Goal: Task Accomplishment & Management: Complete application form

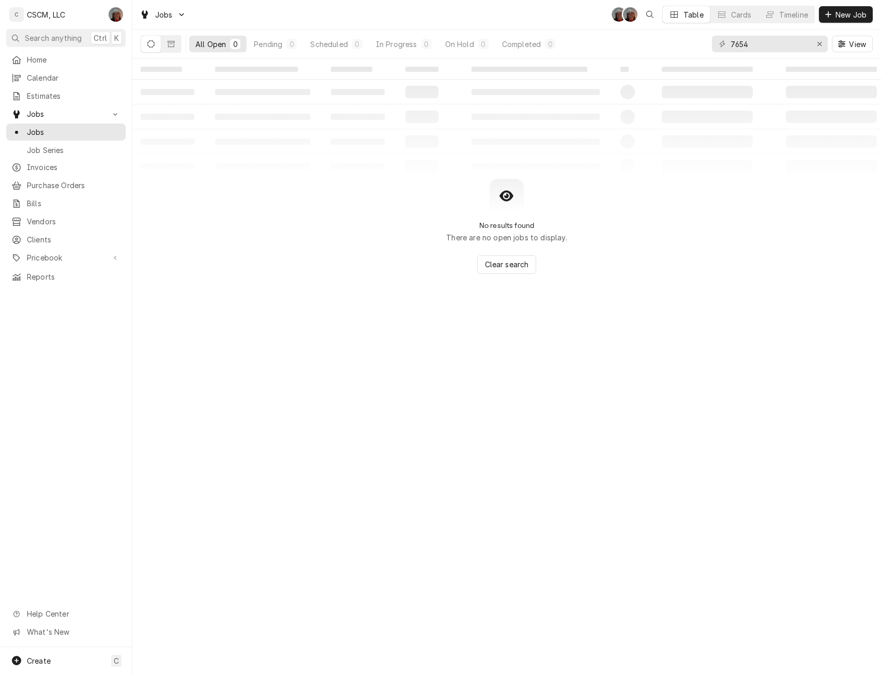
type input "7654"
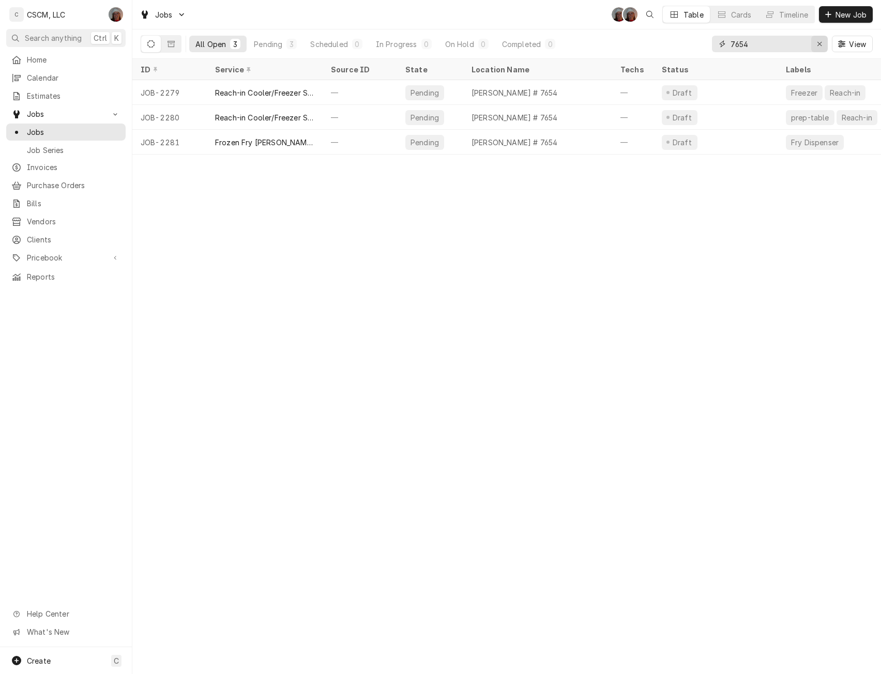
click at [819, 43] on icon "Erase input" at bounding box center [820, 43] width 6 height 7
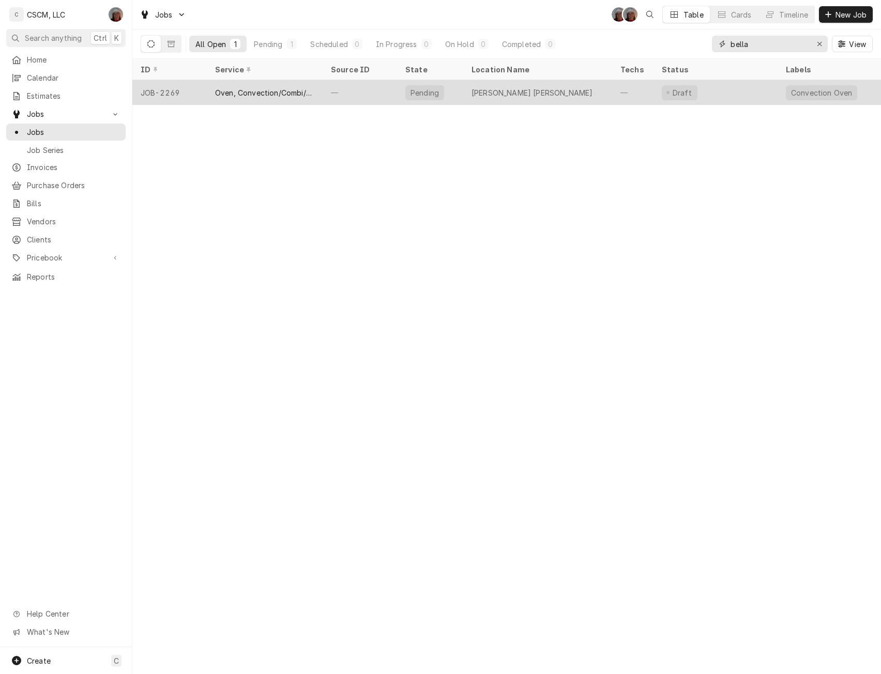
type input "bella"
click at [223, 93] on div "Oven, Convection/Combi/Pizza/Conveyor Service" at bounding box center [264, 92] width 99 height 11
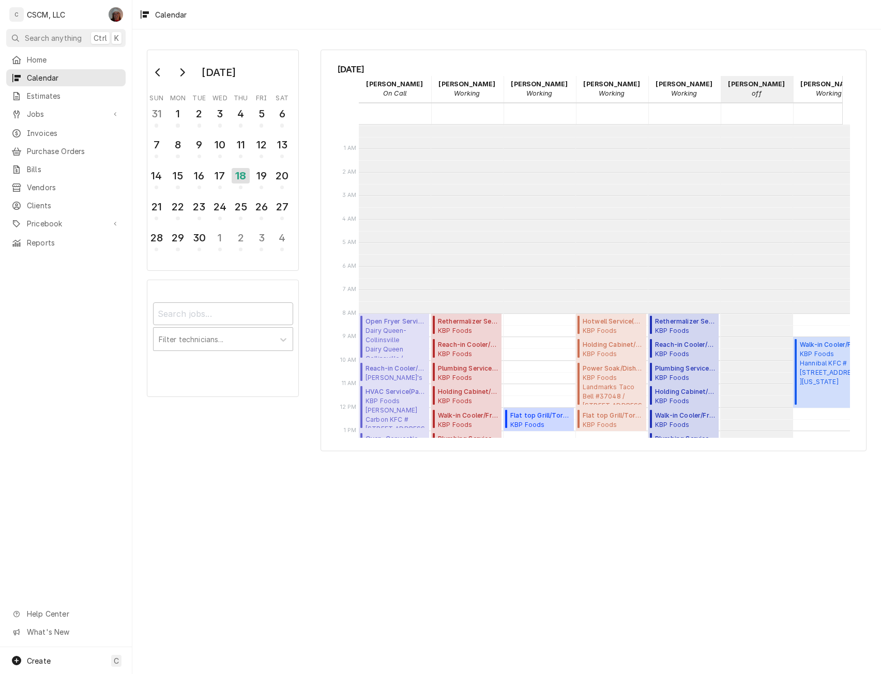
scroll to position [189, 0]
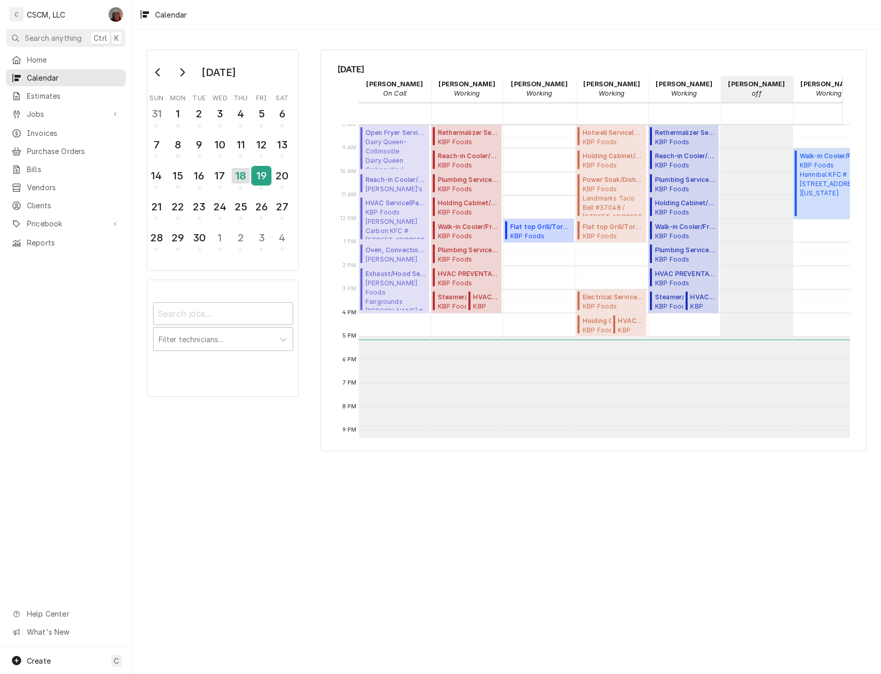
click at [261, 174] on div "19" at bounding box center [261, 176] width 18 height 18
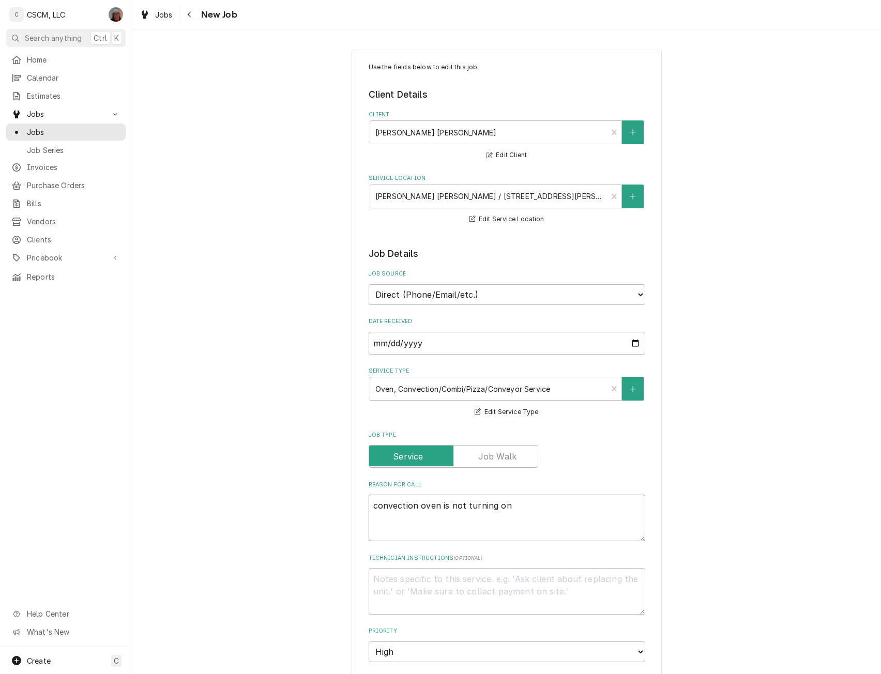
drag, startPoint x: 510, startPoint y: 508, endPoint x: 356, endPoint y: 503, distance: 153.6
click at [356, 503] on div "Use the fields below to edit this job: Client Details Client Bella Milano's O'F…" at bounding box center [507, 595] width 310 height 1091
type textarea "x"
type textarea "C"
type textarea "x"
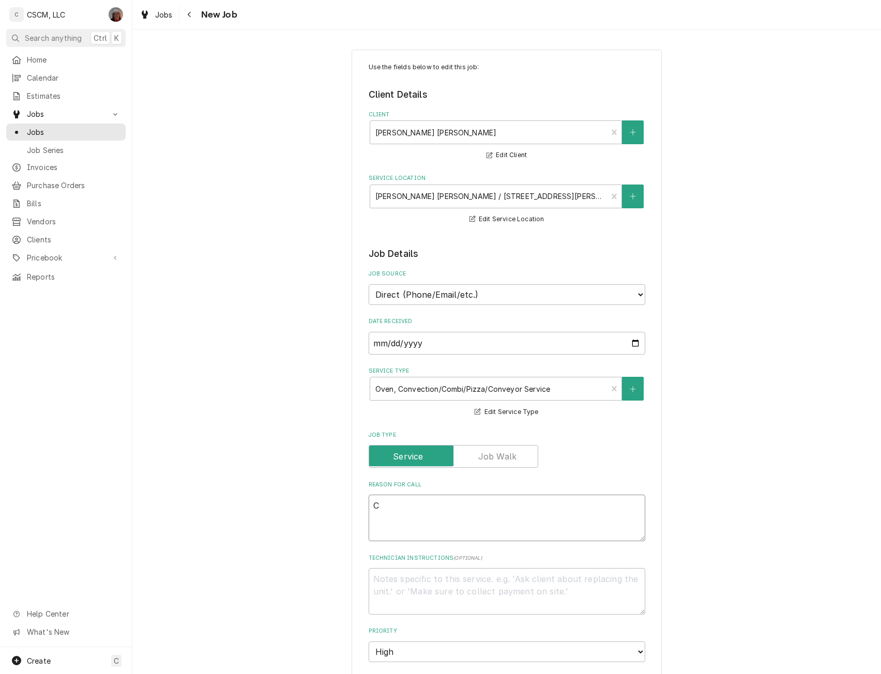
type textarea "Co"
type textarea "x"
type textarea "Con"
type textarea "x"
type textarea "Conf"
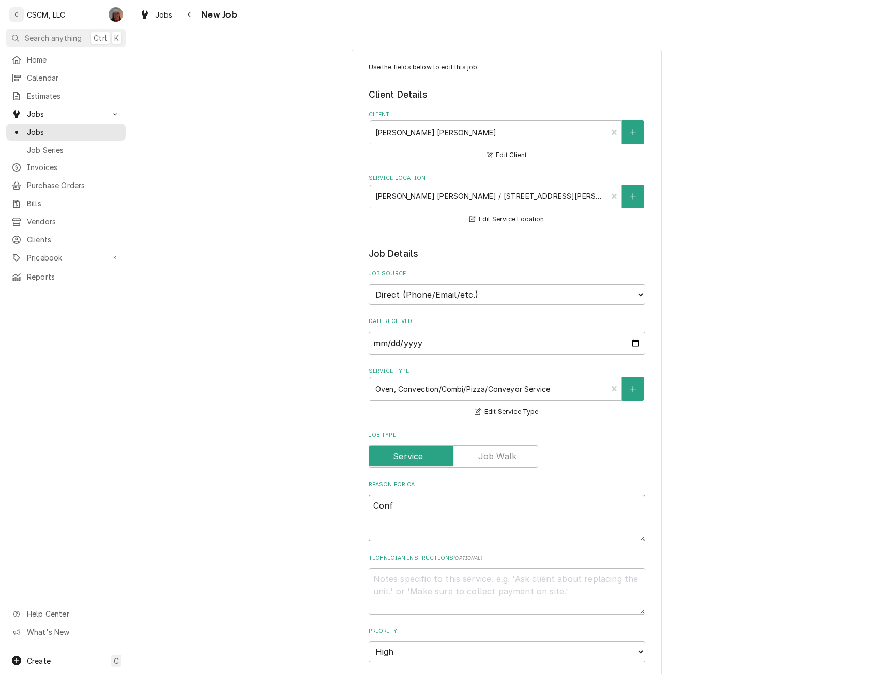
type textarea "x"
type textarea "Con"
type textarea "x"
type textarea "Conc"
type textarea "x"
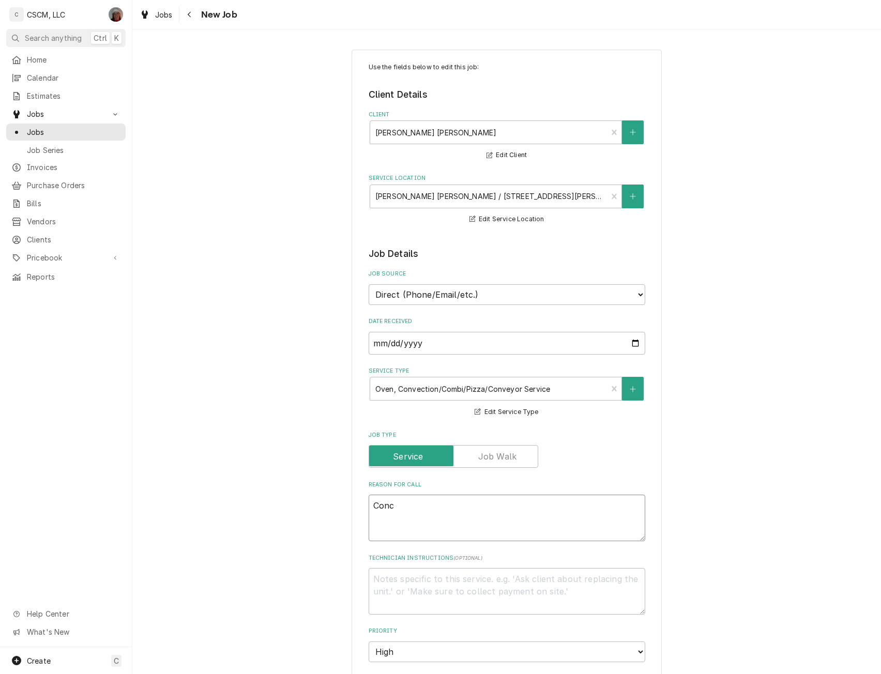
type textarea "Conce"
type textarea "x"
type textarea "Conc"
type textarea "x"
type textarea "Con"
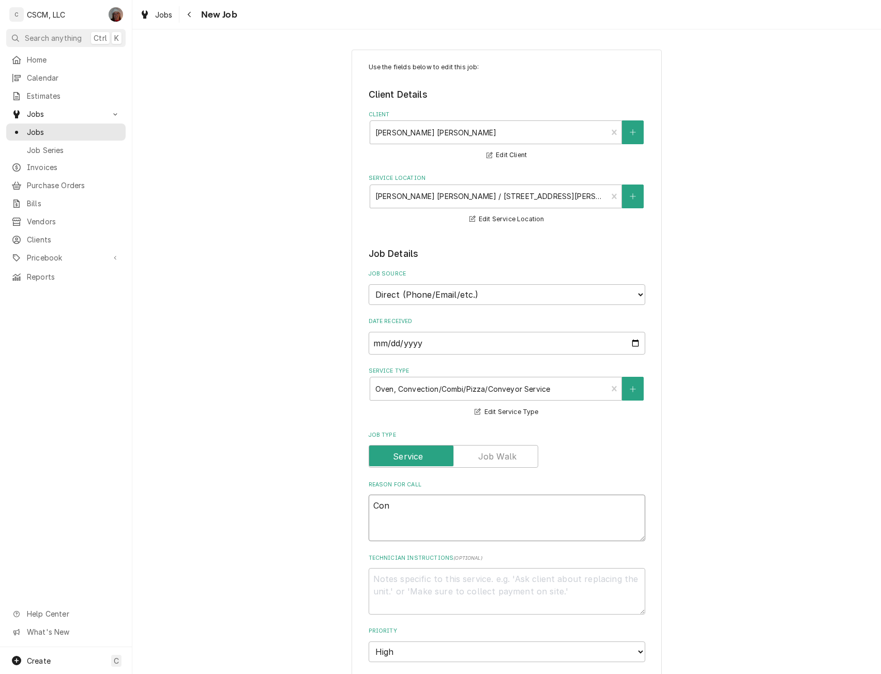
type textarea "x"
type textarea "Conv"
type textarea "x"
type textarea "Conve"
type textarea "x"
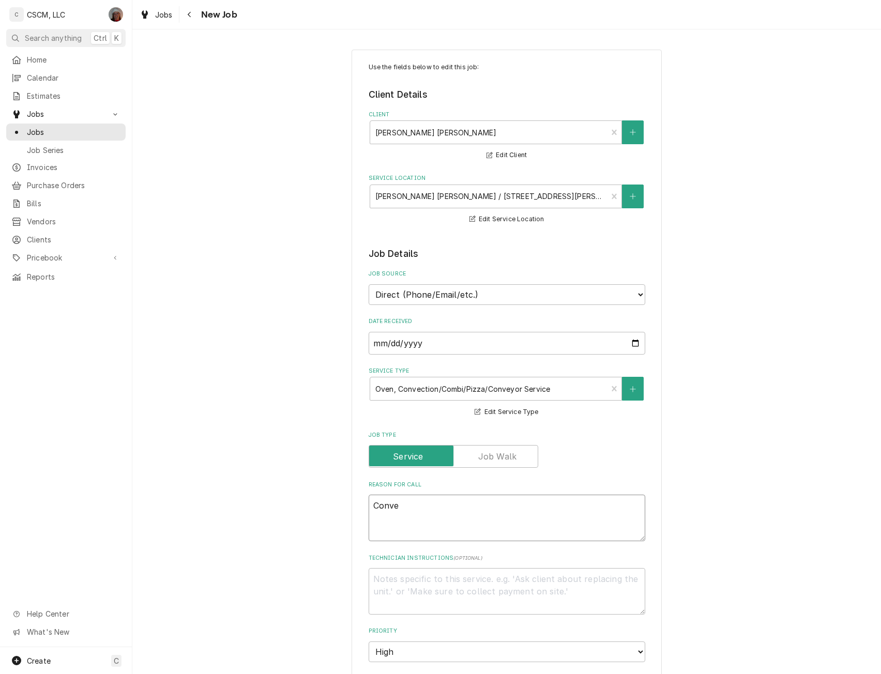
type textarea "Convec"
type textarea "x"
type textarea "Convecti"
type textarea "x"
type textarea "Convectio"
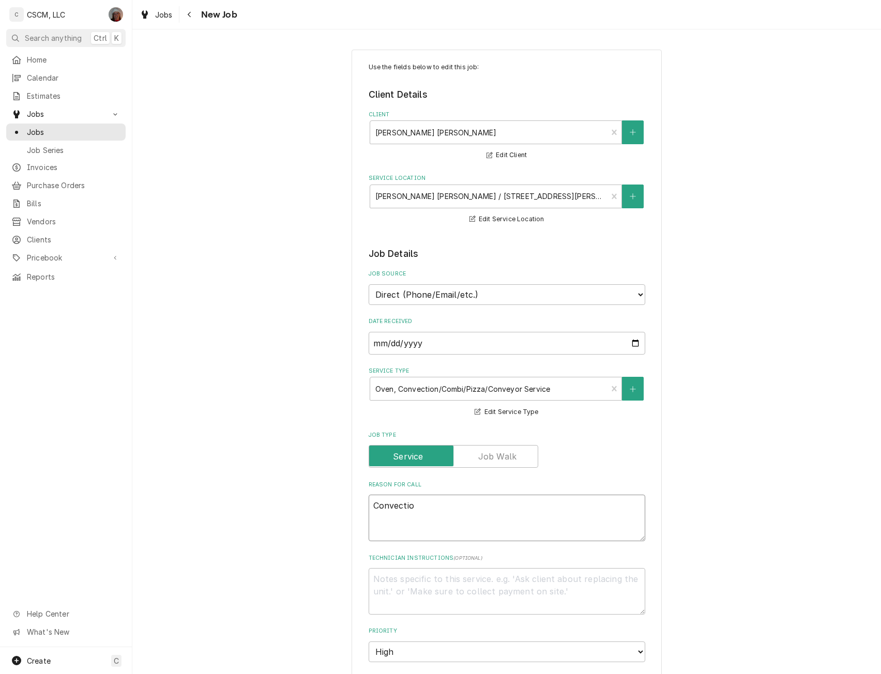
type textarea "x"
type textarea "Convection"
type textarea "x"
type textarea "Convection"
type textarea "x"
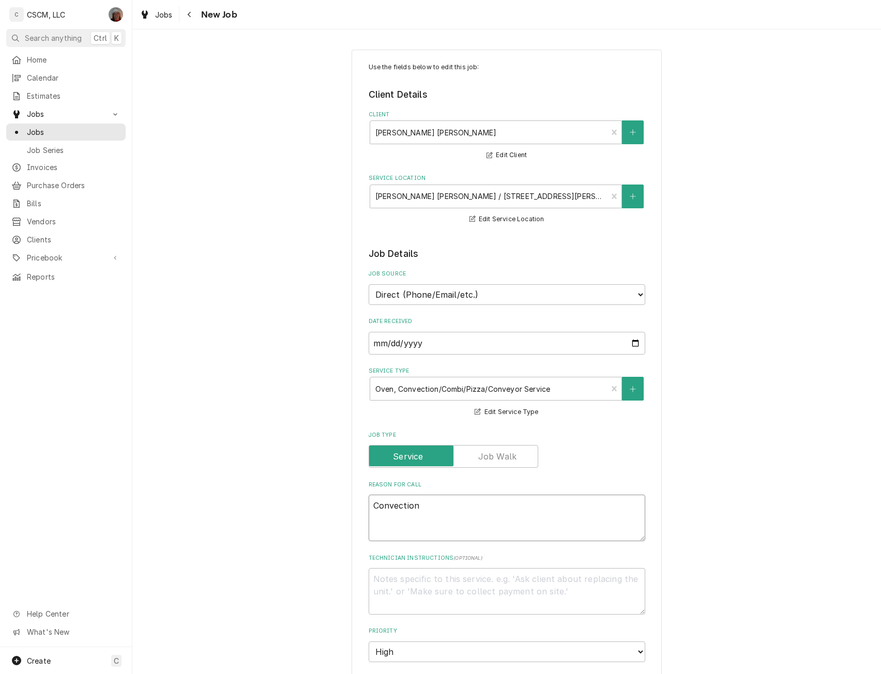
type textarea "Convection o"
type textarea "x"
type textarea "Convection ov"
type textarea "x"
type textarea "Convection ove"
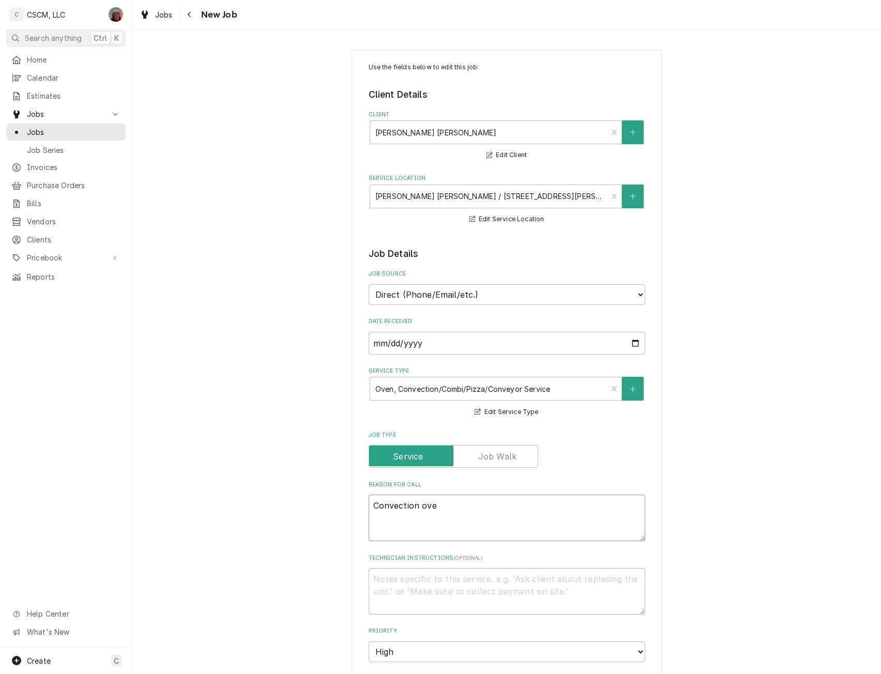
type textarea "x"
type textarea "Convection oven"
type textarea "x"
type textarea "Convection oven"
type textarea "x"
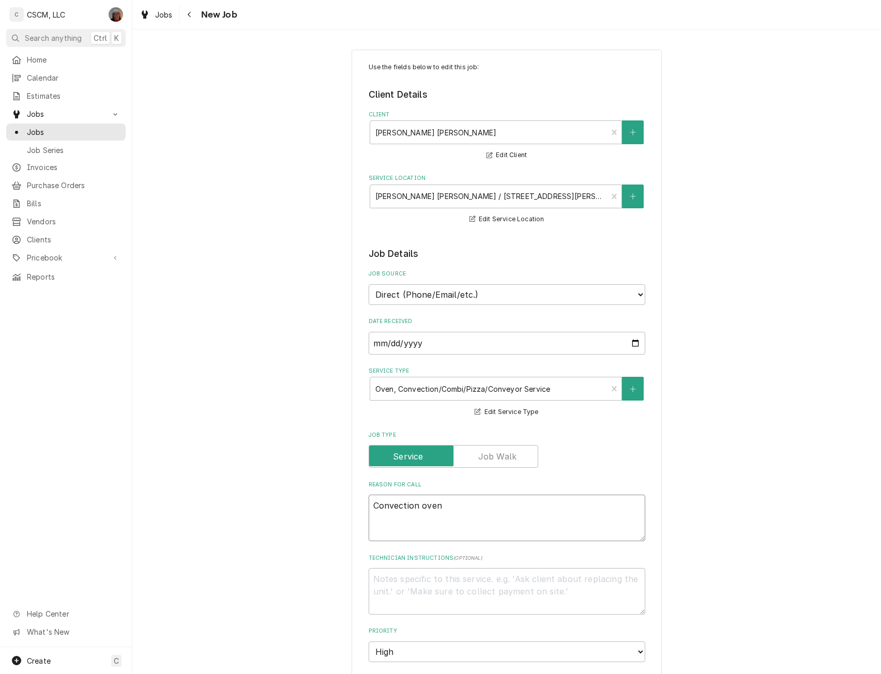
type textarea "Convection oven k"
type textarea "x"
type textarea "Convection oven ke"
type textarea "x"
type textarea "Convection oven kee"
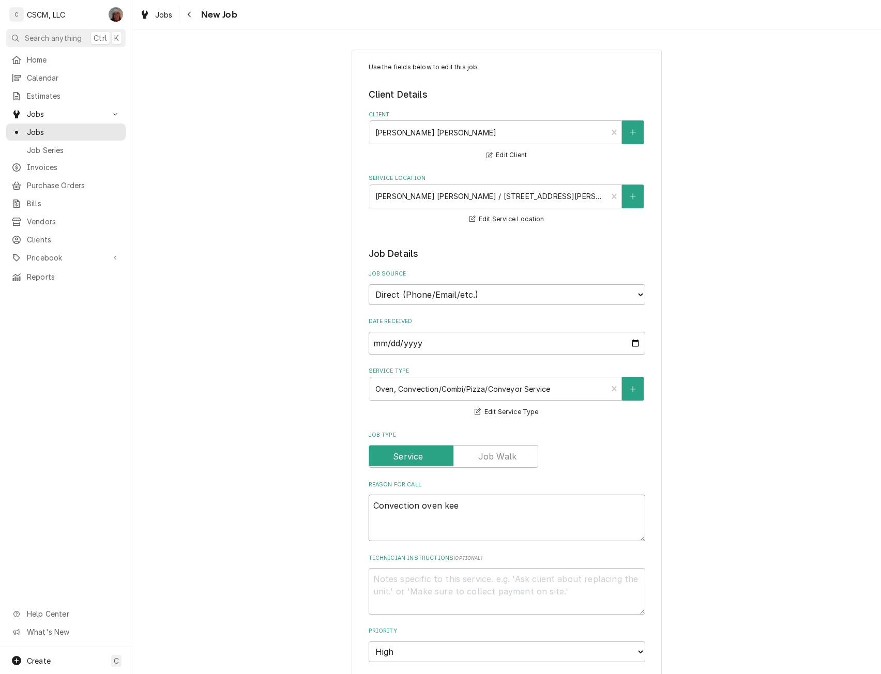
type textarea "x"
type textarea "Convection oven keep"
type textarea "x"
type textarea "Convection oven keeps"
type textarea "x"
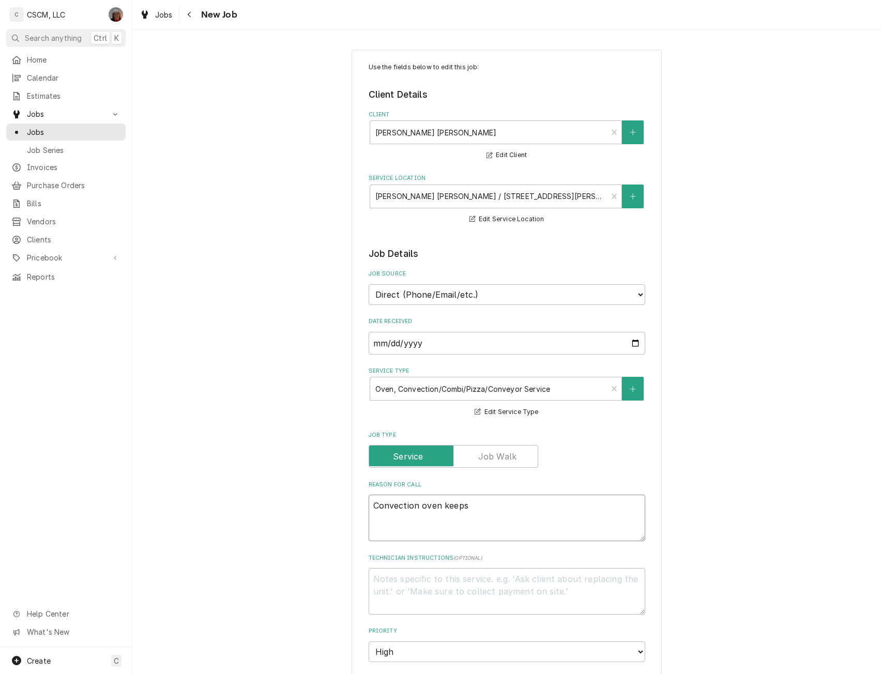
type textarea "Convection oven keeps"
type textarea "x"
type textarea "Convection oven keeps s"
type textarea "x"
type textarea "Convection oven keeps sh"
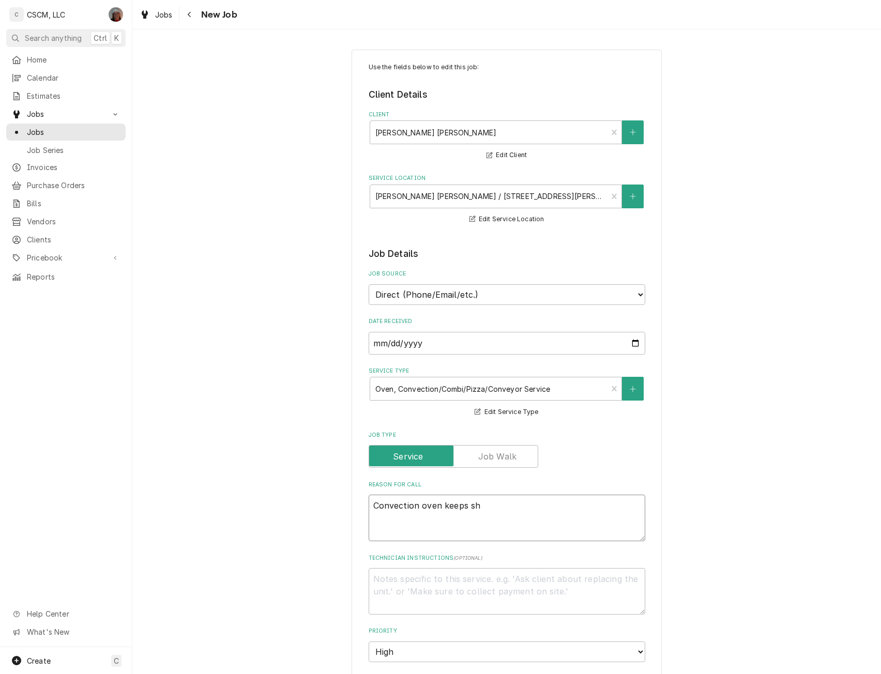
type textarea "x"
type textarea "Convection oven keeps shu"
type textarea "x"
type textarea "Convection oven keeps shut"
type textarea "x"
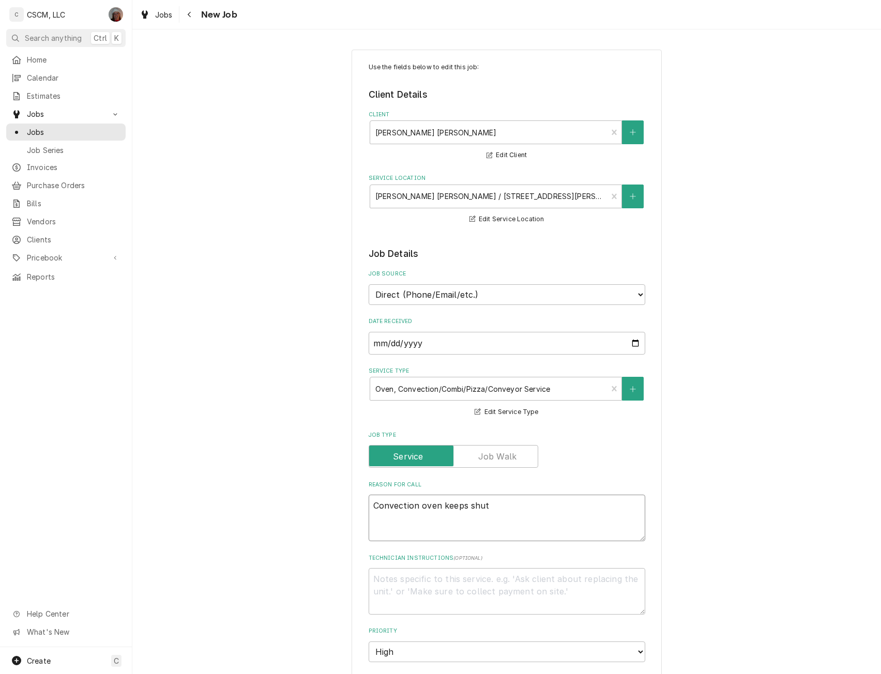
type textarea "Convection oven keeps shutt"
type textarea "x"
type textarea "Convection oven keeps shutti"
type textarea "x"
type textarea "Convection oven keeps shuttin"
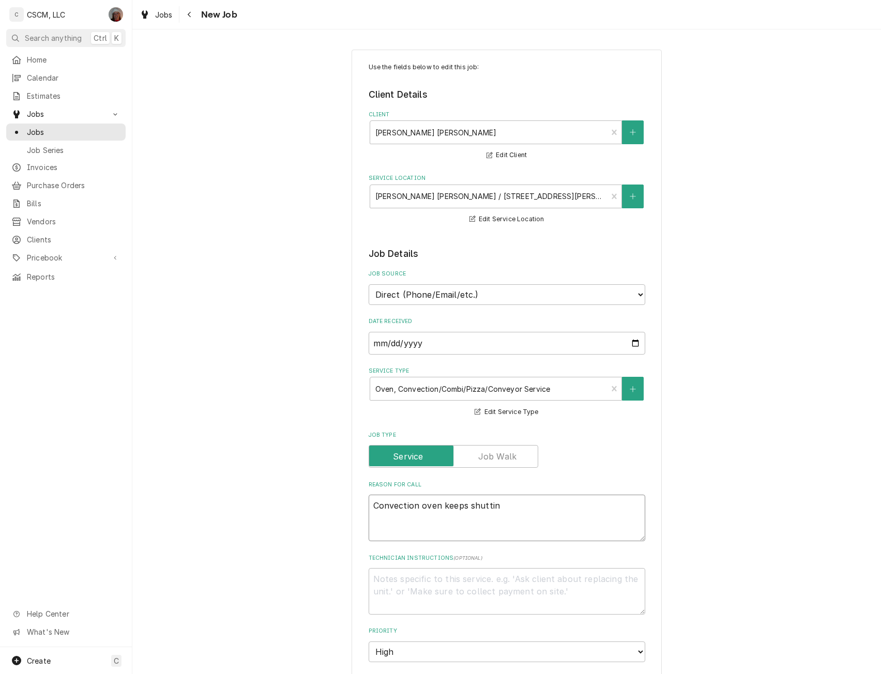
type textarea "x"
type textarea "Convection oven keeps shutting"
type textarea "x"
type textarea "Convection oven keeps shutting o"
type textarea "x"
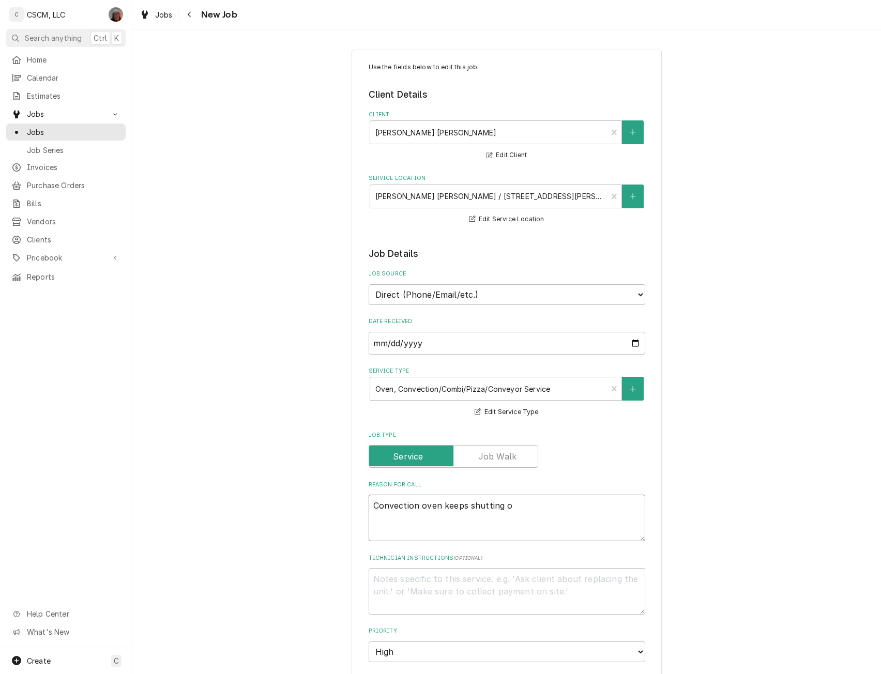
type textarea "Convection oven keeps shutting of"
type textarea "x"
type textarea "Convection oven keeps shutting off"
type textarea "x"
type textarea "Convection oven keeps shutting off"
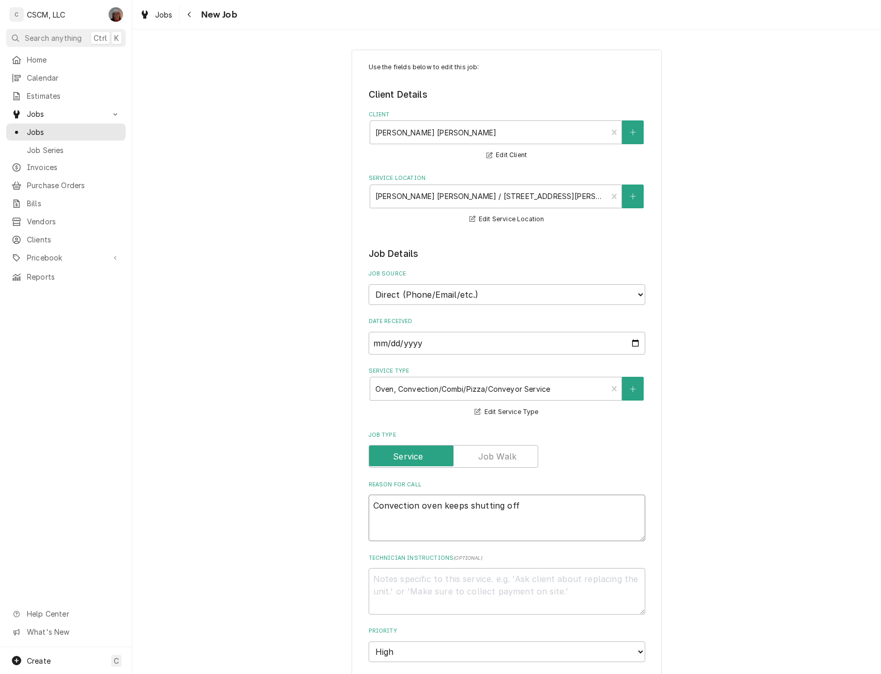
type textarea "x"
type textarea "Convection oven keeps shutting off w"
type textarea "x"
type textarea "Convection oven keeps shutting off wh"
type textarea "x"
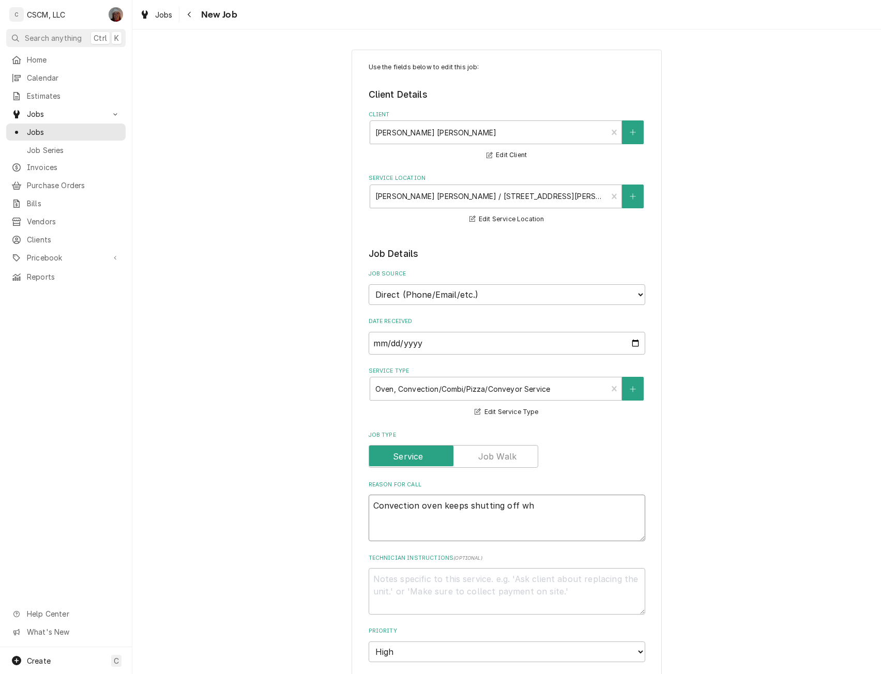
type textarea "Convection oven keeps shutting off whe"
type textarea "x"
type textarea "Convection oven keeps shutting off when"
type textarea "x"
type textarea "Convection oven keeps shutting off when"
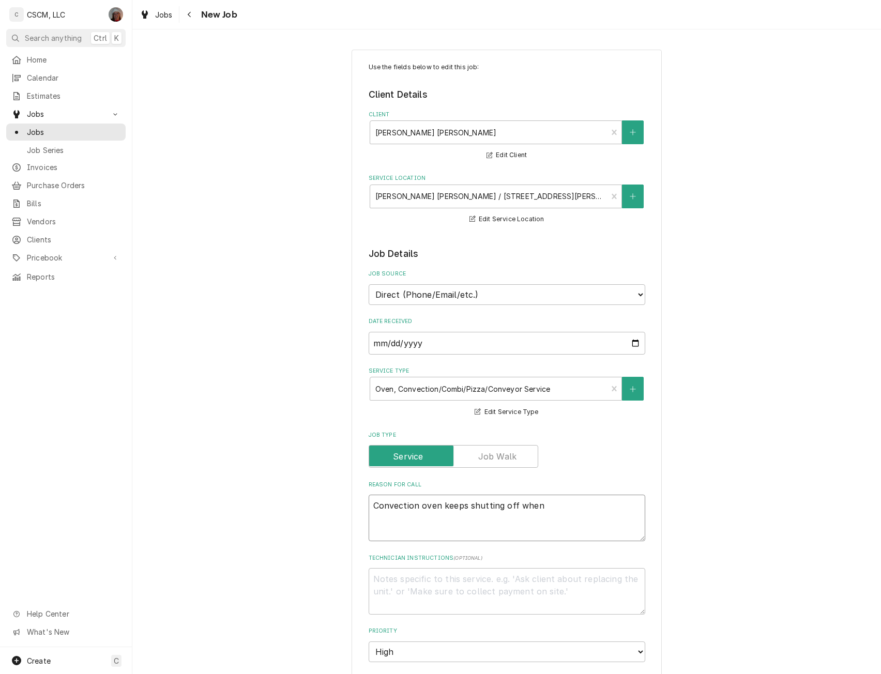
type textarea "x"
type textarea "Convection oven keeps shutting off when i"
type textarea "x"
type textarea "Convection oven keeps shutting off when it"
type textarea "x"
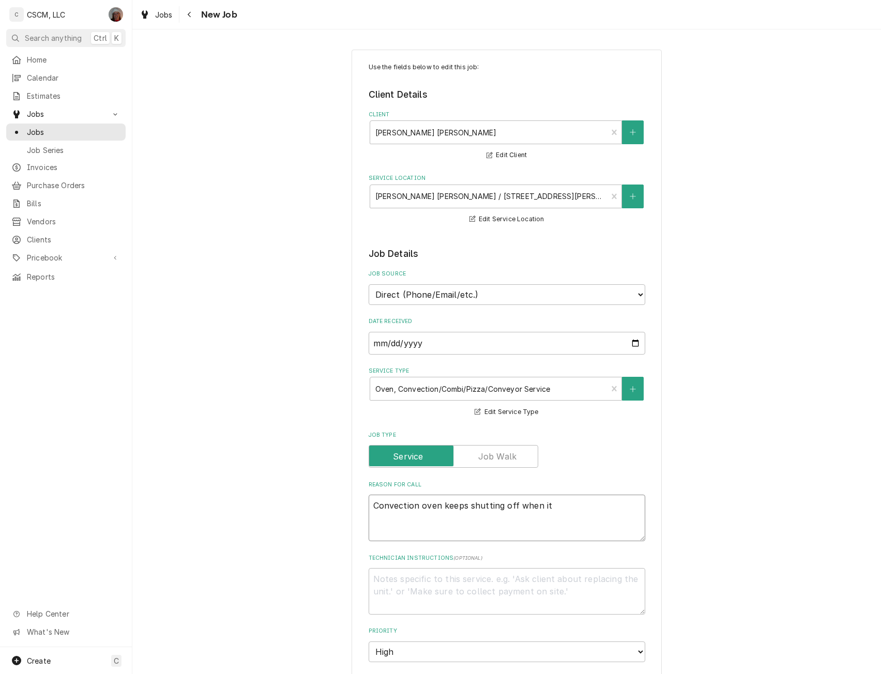
type textarea "Convection oven keeps shutting off when it g"
type textarea "x"
type textarea "Convection oven keeps shutting off when it ge"
type textarea "x"
type textarea "Convection oven keeps shutting off when it ges"
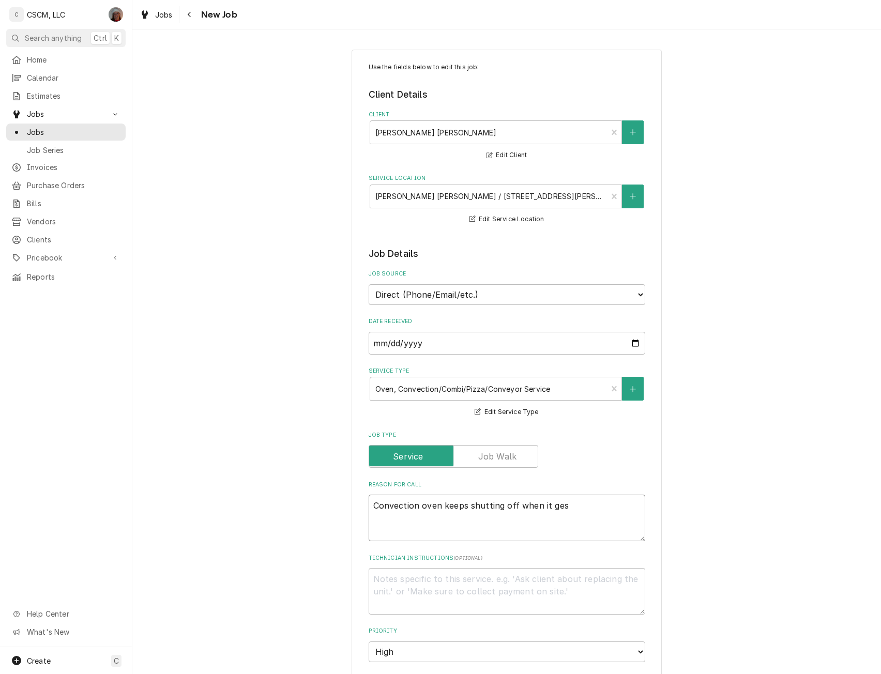
type textarea "x"
type textarea "Convection oven keeps shutting off when it ge"
type textarea "x"
type textarea "Convection oven keeps shutting off when it get"
type textarea "x"
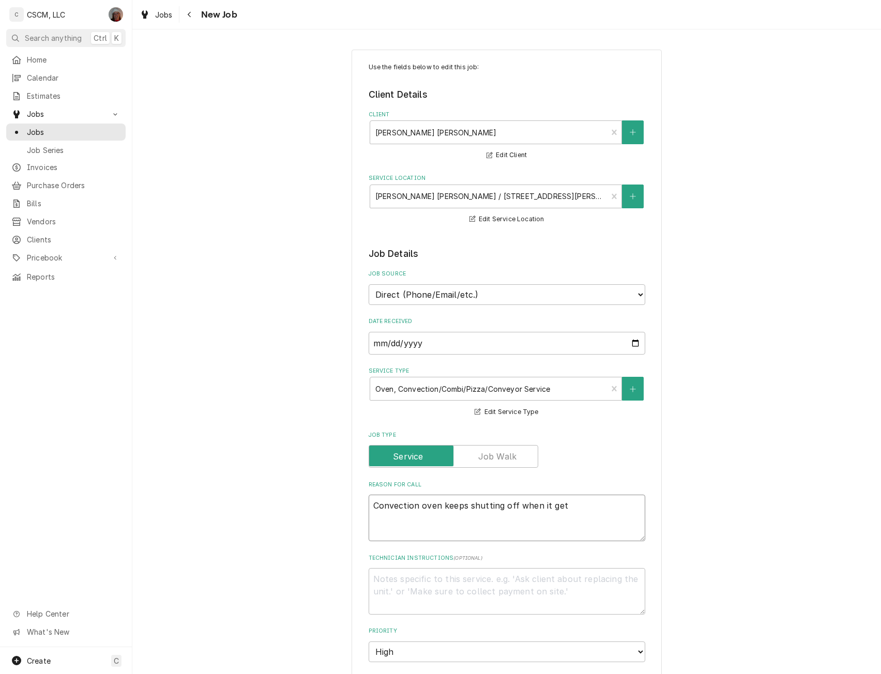
type textarea "Convection oven keeps shutting off when it gets"
type textarea "x"
type textarea "Convection oven keeps shutting off when it gets"
type textarea "x"
type textarea "Convection oven keeps shutting off when it gets h"
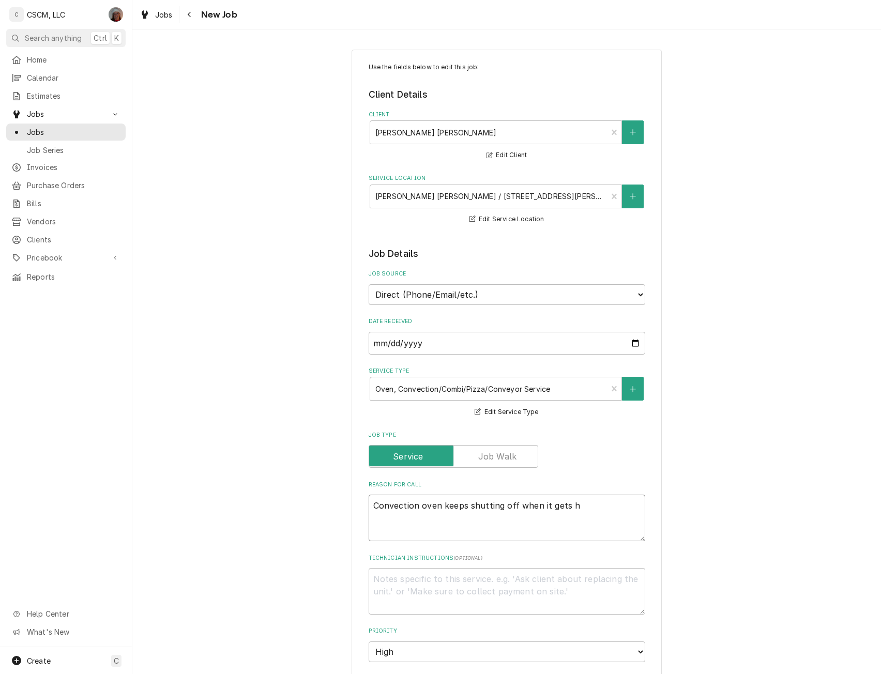
type textarea "x"
type textarea "Convection oven keeps shutting off when it gets ho"
type textarea "x"
type textarea "Convection oven keeps shutting off when it gets hot"
type textarea "x"
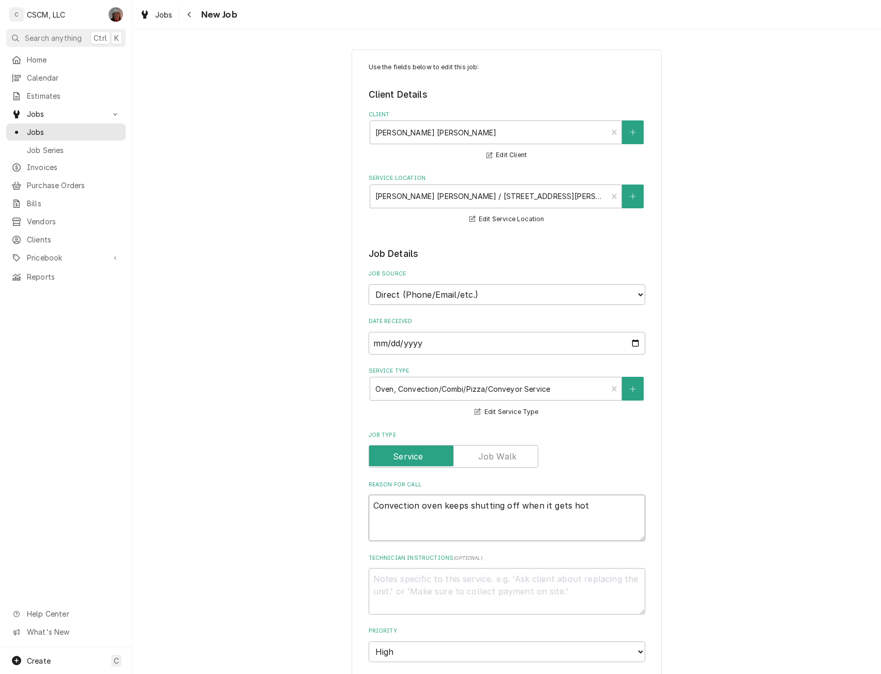
type textarea "Convection oven keeps shutting off when it gets hot."
type textarea "x"
type textarea "Convection oven keeps shutting off when it gets hot."
type textarea "x"
type textarea "Convection oven keeps shutting off when it gets hot."
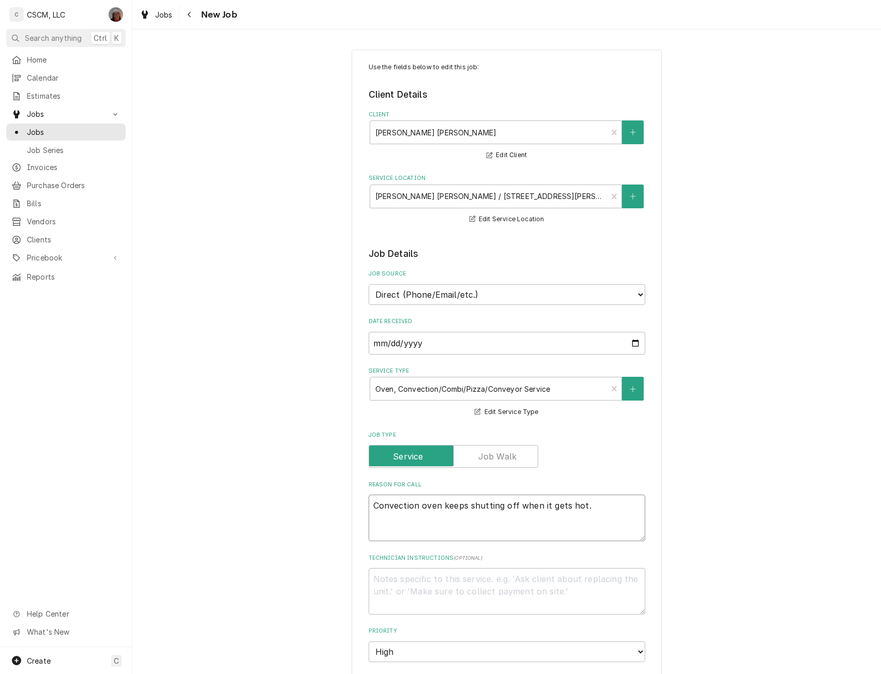
type textarea "x"
type textarea "Convection oven keeps shutting off when it gets hot. B"
type textarea "x"
type textarea "Convection oven keeps shutting off when it gets hot. Bo"
type textarea "x"
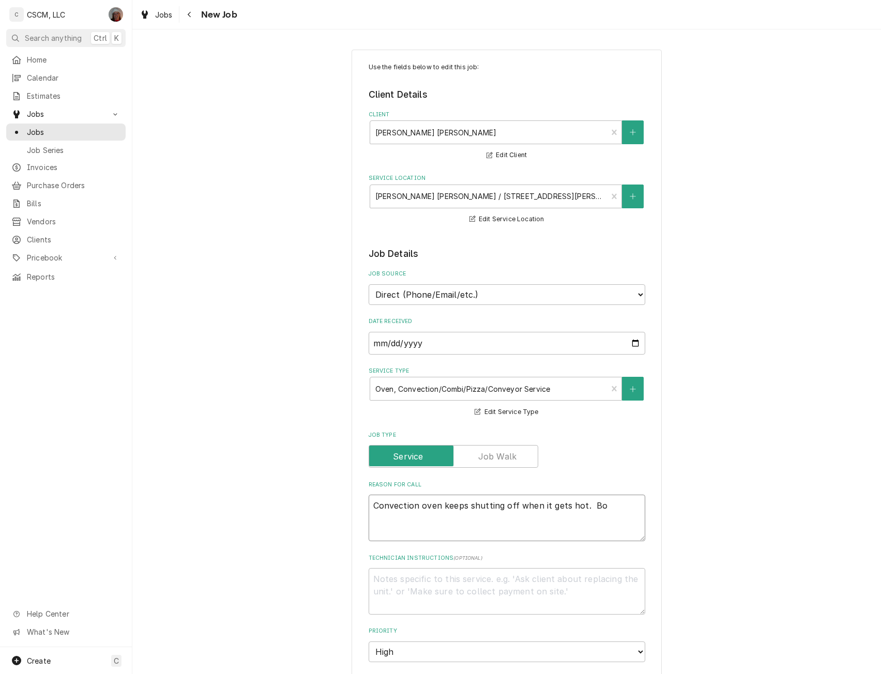
type textarea "Convection oven keeps shutting off when it gets hot. Bob"
type textarea "x"
type textarea "Convection oven keeps shutting off when it gets hot. Bob"
type textarea "x"
type textarea "Convection oven keeps shutting off when it gets hot. Bob h"
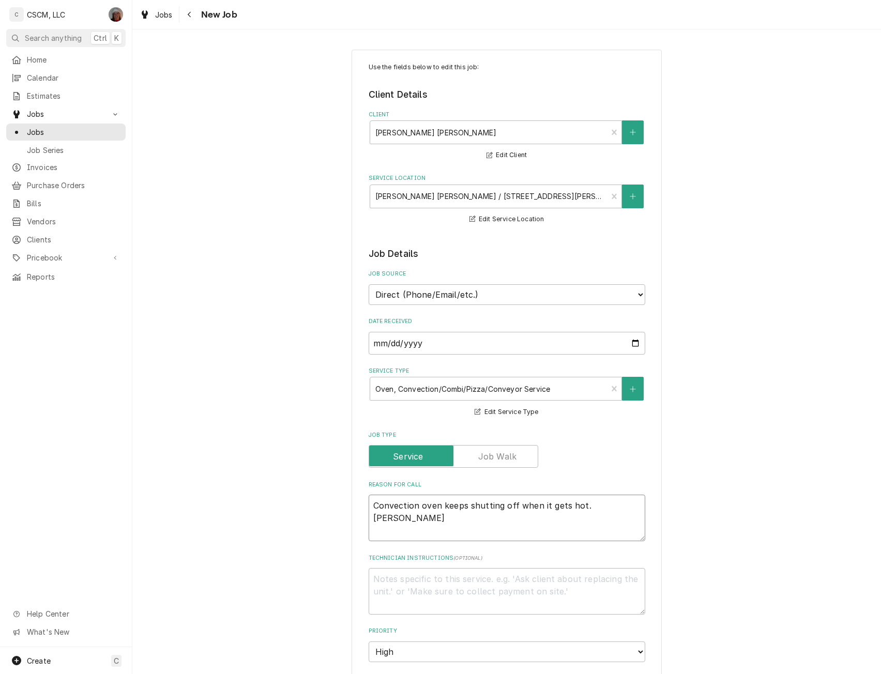
type textarea "x"
type textarea "Convection oven keeps shutting off when it gets hot. Bob ha"
type textarea "x"
type textarea "Convection oven keeps shutting off when it gets hot. Bob has"
type textarea "x"
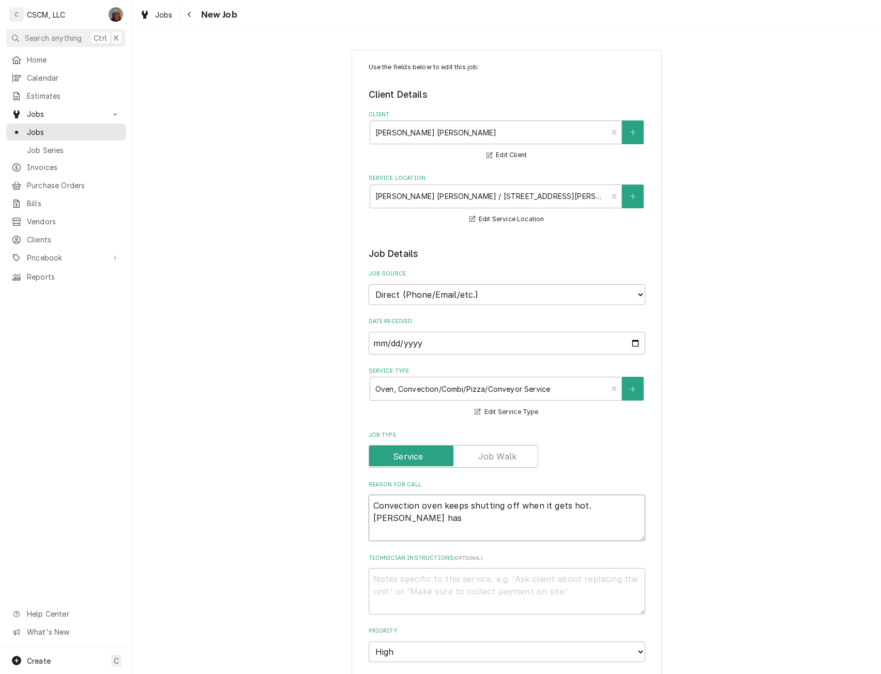
type textarea "Convection oven keeps shutting off when it gets hot. Bob has"
type textarea "x"
type textarea "Convection oven keeps shutting off when it gets hot. Bob has r"
type textarea "x"
type textarea "Convection oven keeps shutting off when it gets hot. Bob has re"
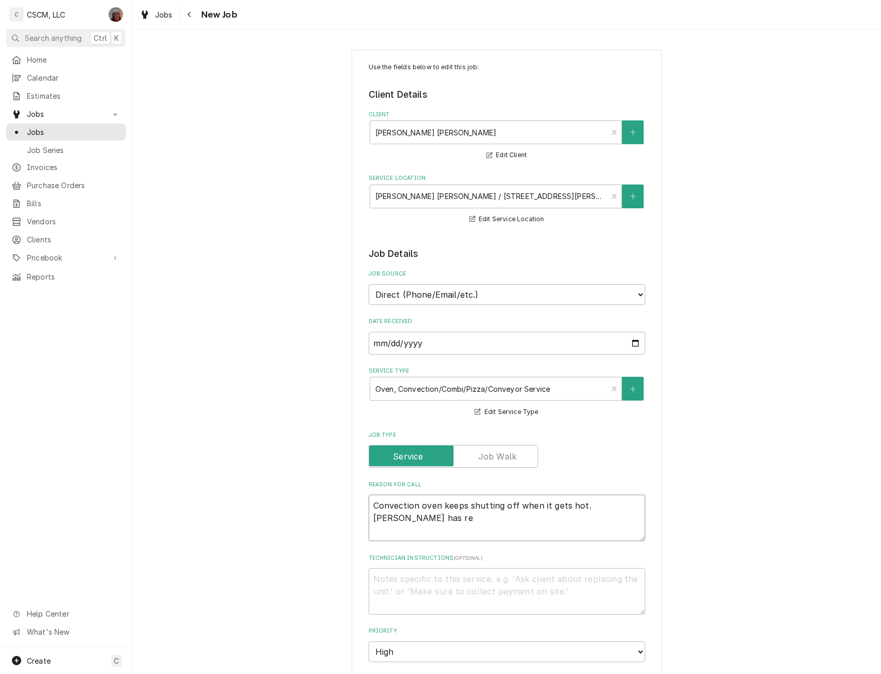
type textarea "x"
type textarea "Convection oven keeps shutting off when it gets hot. Bob has rep"
type textarea "x"
type textarea "Convection oven keeps shutting off when it gets hot. Bob has repl"
type textarea "x"
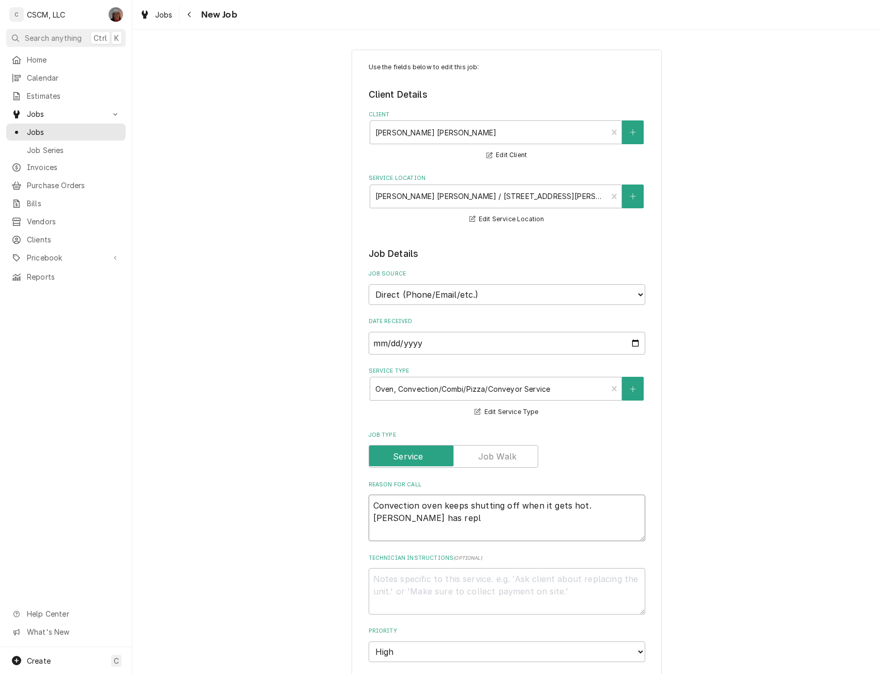
type textarea "Convection oven keeps shutting off when it gets hot. Bob has repla"
type textarea "x"
type textarea "Convection oven keeps shutting off when it gets hot. Bob has replac"
type textarea "x"
type textarea "Convection oven keeps shutting off when it gets hot. Bob has replace"
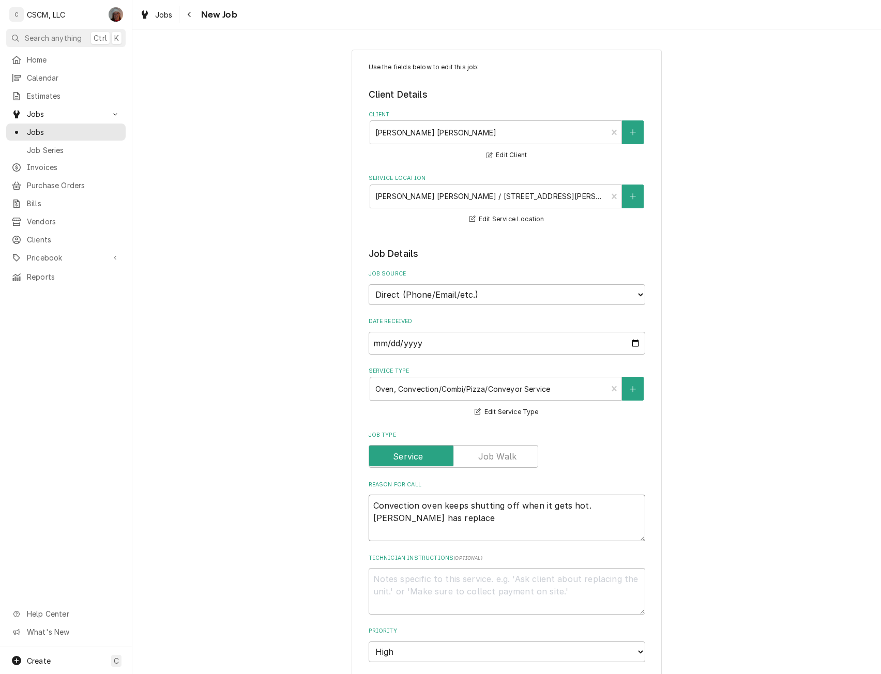
type textarea "x"
type textarea "Convection oven keeps shutting off when it gets hot. Bob has replaced"
type textarea "x"
type textarea "Convection oven keeps shutting off when it gets hot. Bob has replaced t"
type textarea "x"
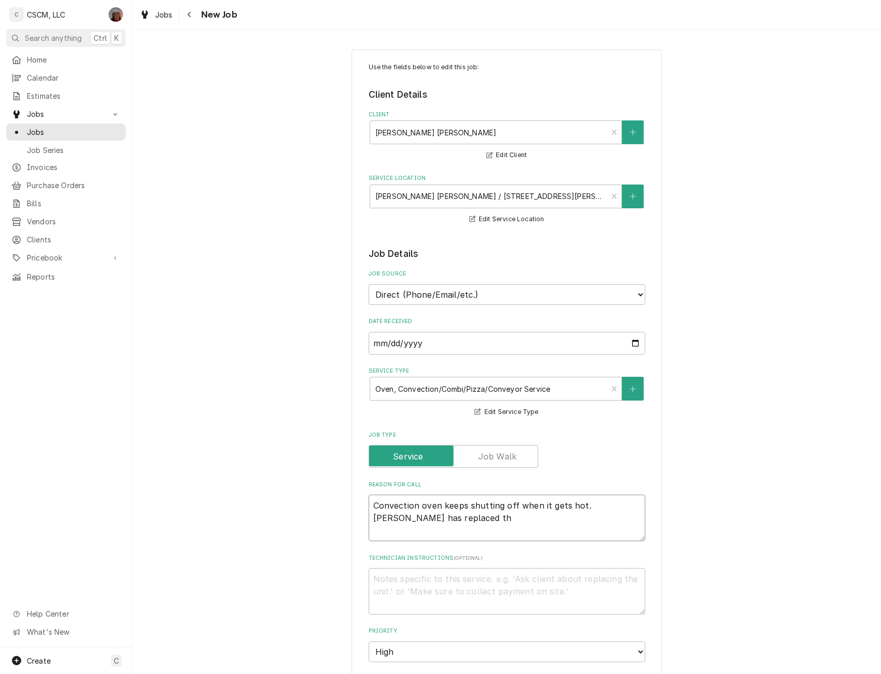
type textarea "Convection oven keeps shutting off when it gets hot. Bob has replaced the"
type textarea "x"
type textarea "Convection oven keeps shutting off when it gets hot. Bob has replaced the"
type textarea "x"
type textarea "Convection oven keeps shutting off when it gets hot. Bob has replaced the c"
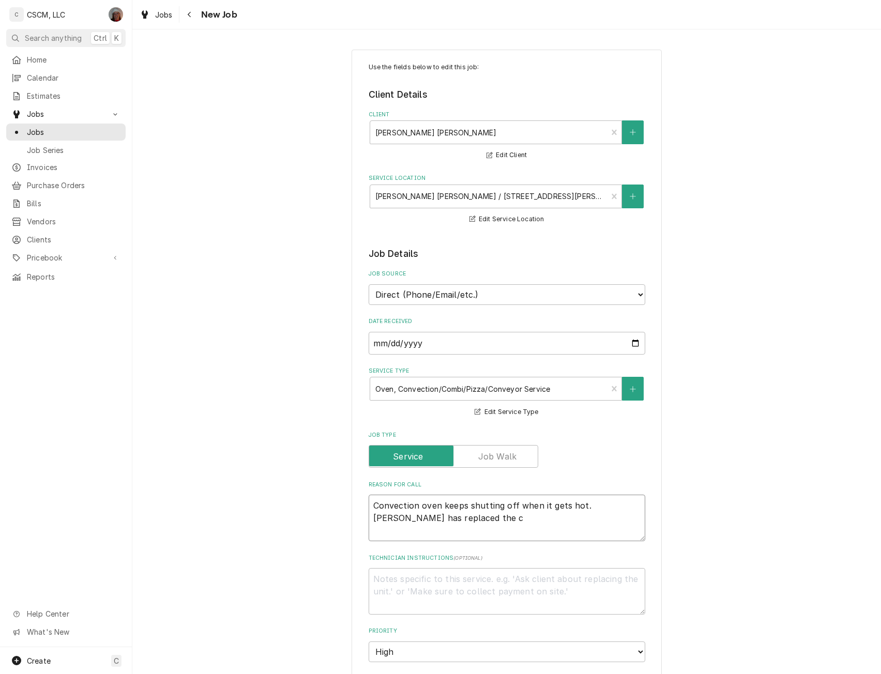
type textarea "x"
type textarea "Convection oven keeps shutting off when it gets hot. Bob has replaced the co"
type textarea "x"
type textarea "Convection oven keeps shutting off when it gets hot. Bob has replaced the coo"
type textarea "x"
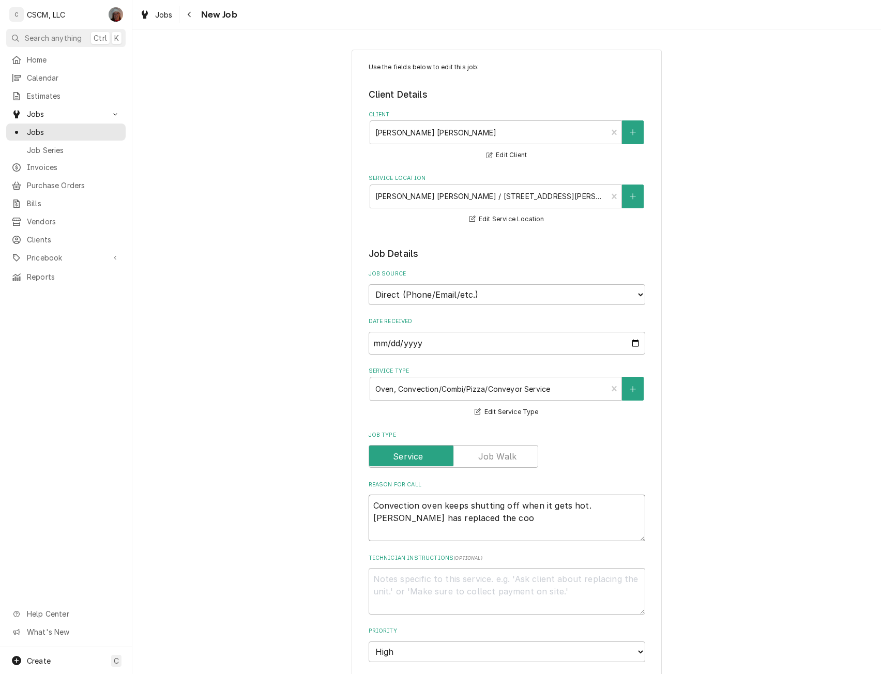
type textarea "Convection oven keeps shutting off when it gets hot. Bob has replaced the cook"
type textarea "x"
type textarea "Convection oven keeps shutting off when it gets hot. Bob has replaced the cook/"
type textarea "x"
type textarea "Convection oven keeps shutting off when it gets hot. Bob has replaced the cook/…"
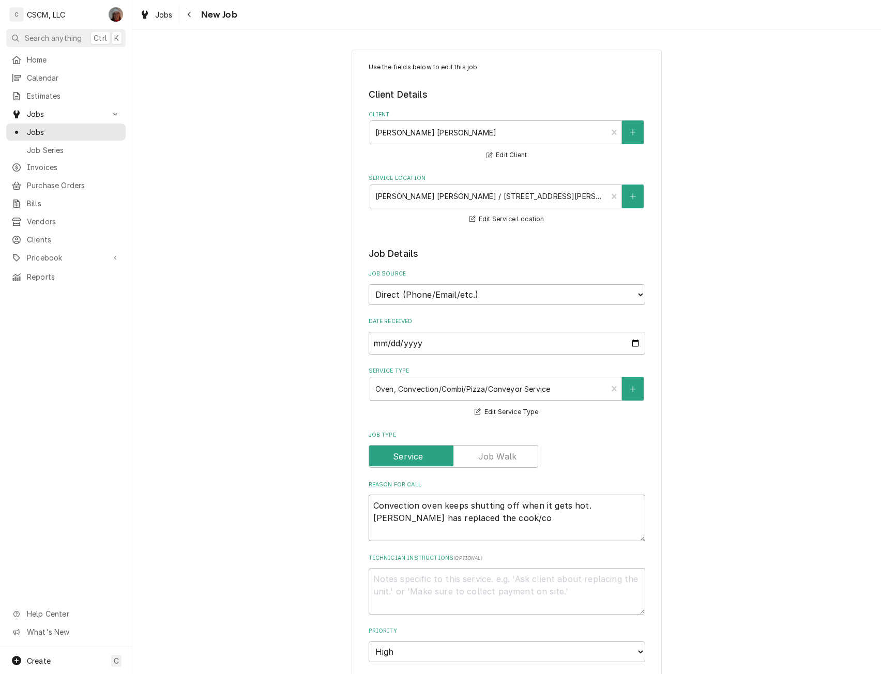
type textarea "x"
type textarea "Convection oven keeps shutting off when it gets hot. Bob has replaced the cook/…"
type textarea "x"
type textarea "Convection oven keeps shutting off when it gets hot. Bob has replaced the cook/…"
type textarea "x"
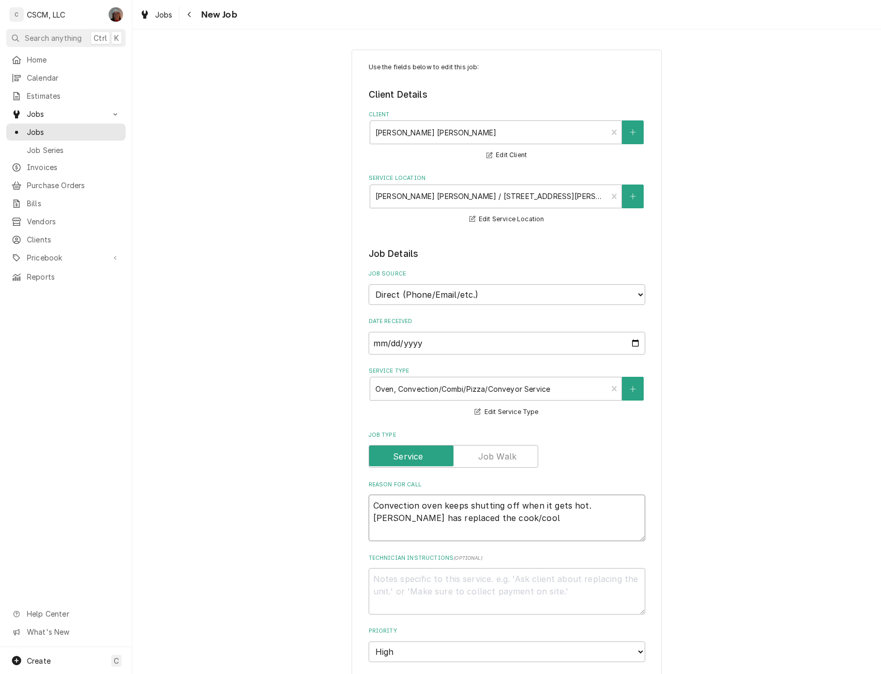
type textarea "Convection oven keeps shutting off when it gets hot. Bob has replaced the cook/…"
type textarea "x"
type textarea "Convection oven keeps shutting off when it gets hot. Bob has replaced the cook/…"
type textarea "x"
type textarea "Convection oven keeps shutting off when it gets hot. Bob has replaced the cook/…"
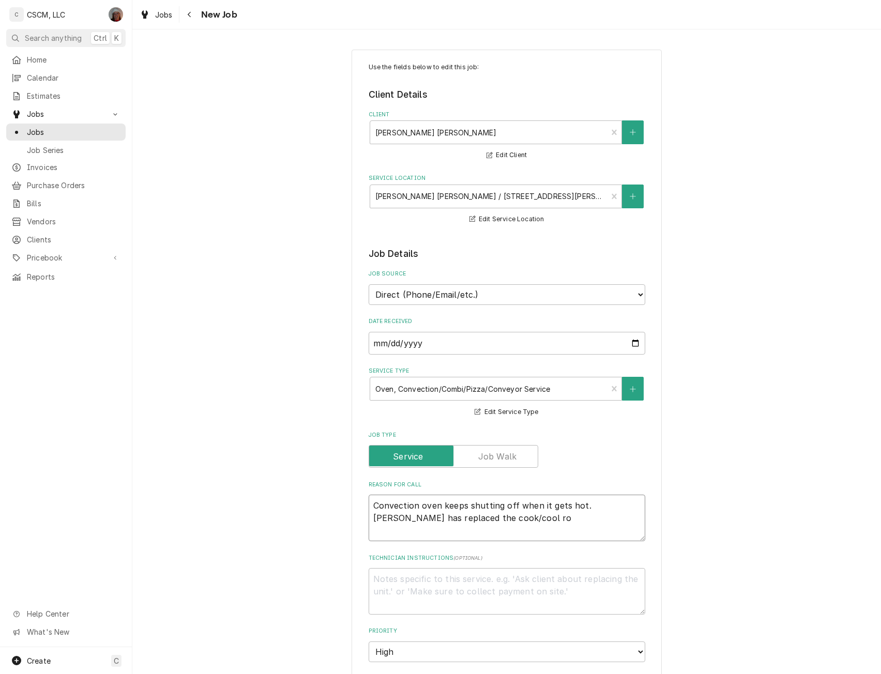
type textarea "x"
type textarea "Convection oven keeps shutting off when it gets hot. Bob has replaced the cook/…"
type textarea "x"
type textarea "Convection oven keeps shutting off when it gets hot. Bob has replaced the cook/…"
type textarea "x"
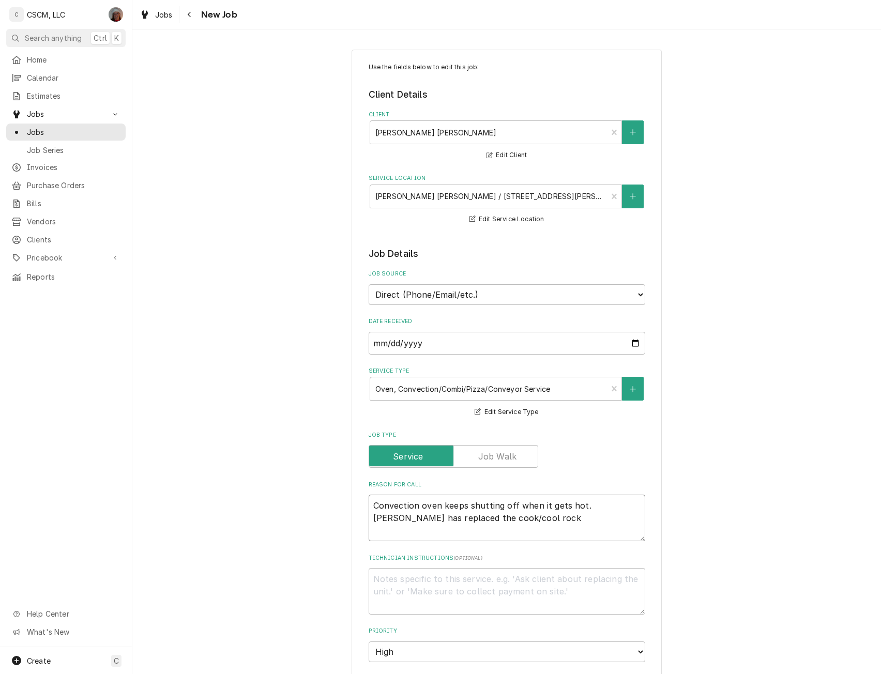
type textarea "Convection oven keeps shutting off when it gets hot. Bob has replaced the cook/…"
type textarea "x"
type textarea "Convection oven keeps shutting off when it gets hot. Bob has replaced the cook/…"
type textarea "x"
type textarea "Convection oven keeps shutting off when it gets hot. Bob has replaced the cook/…"
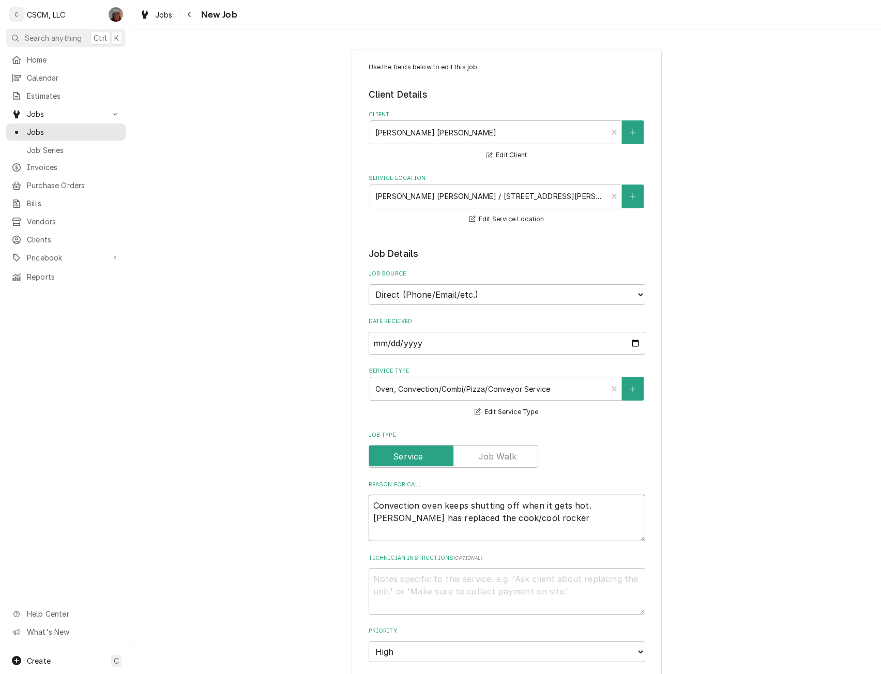
type textarea "x"
type textarea "Convection oven keeps shutting off when it gets hot. Bob has replaced the cook/…"
type textarea "x"
type textarea "Convection oven keeps shutting off when it gets hot. Bob has replaced the cook/…"
type textarea "x"
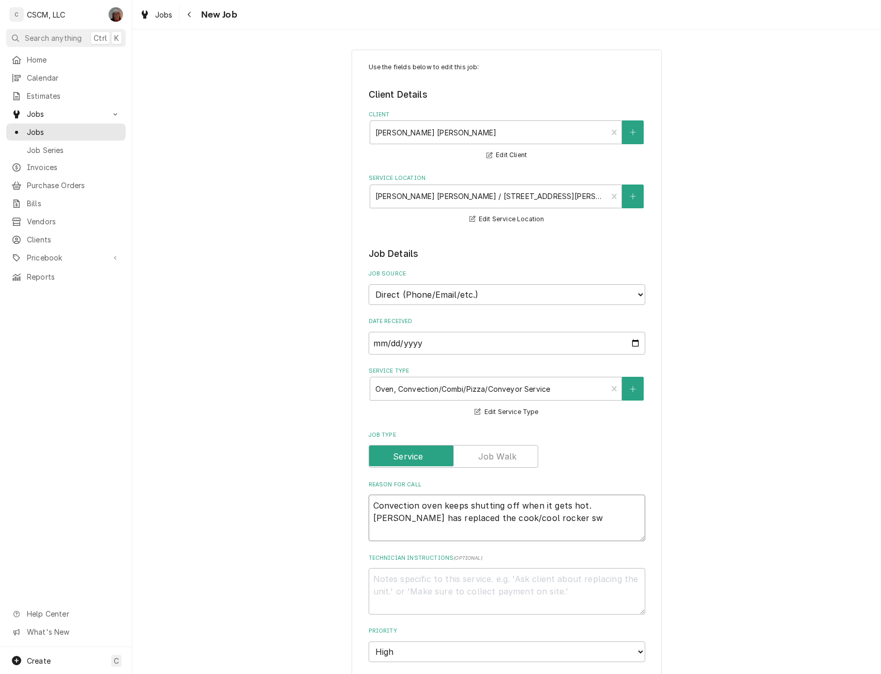
type textarea "Convection oven keeps shutting off when it gets hot. Bob has replaced the cook/…"
type textarea "x"
type textarea "Convection oven keeps shutting off when it gets hot. Bob has replaced the cook/…"
type textarea "x"
type textarea "Convection oven keeps shutting off when it gets hot. Bob has replaced the cook/…"
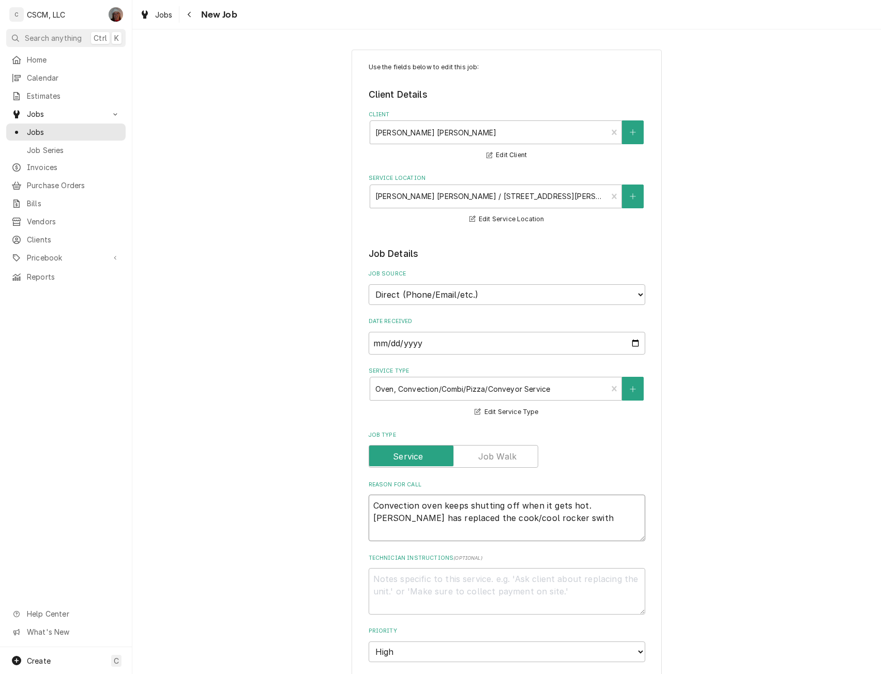
type textarea "x"
type textarea "Convection oven keeps shutting off when it gets hot. Bob has replaced the cook/…"
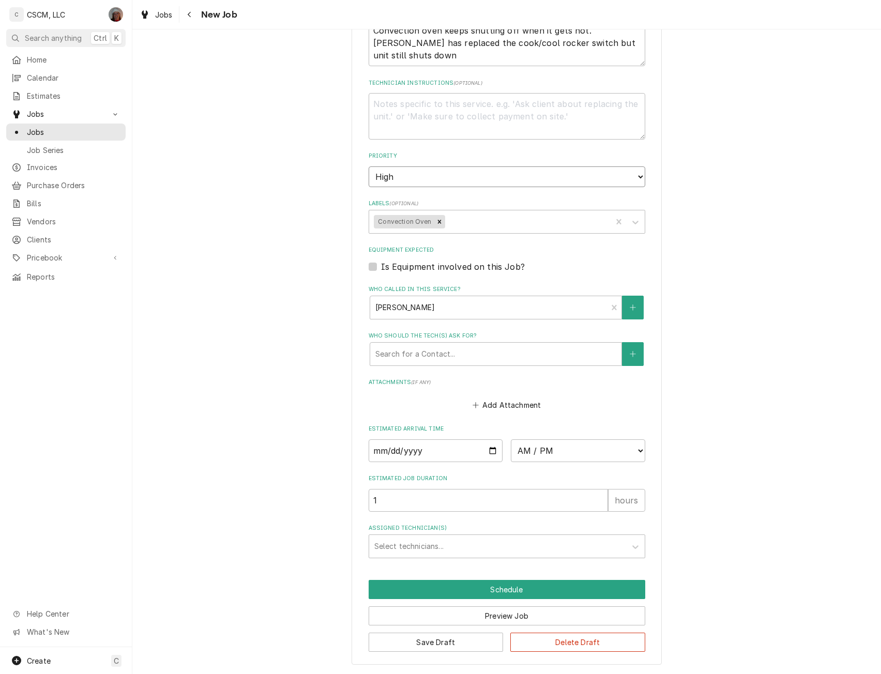
click at [388, 170] on select "No Priority Urgent High Medium Low" at bounding box center [507, 176] width 277 height 21
click at [369, 166] on select "No Priority Urgent High Medium Low" at bounding box center [507, 176] width 277 height 21
click at [490, 445] on input "Date" at bounding box center [436, 450] width 134 height 23
click at [490, 455] on input "Date" at bounding box center [436, 450] width 134 height 23
click at [636, 451] on select "AM / PM 6:00 AM 6:15 AM 6:30 AM 6:45 AM 7:00 AM 7:15 AM 7:30 AM 7:45 AM 8:00 AM…" at bounding box center [578, 450] width 134 height 23
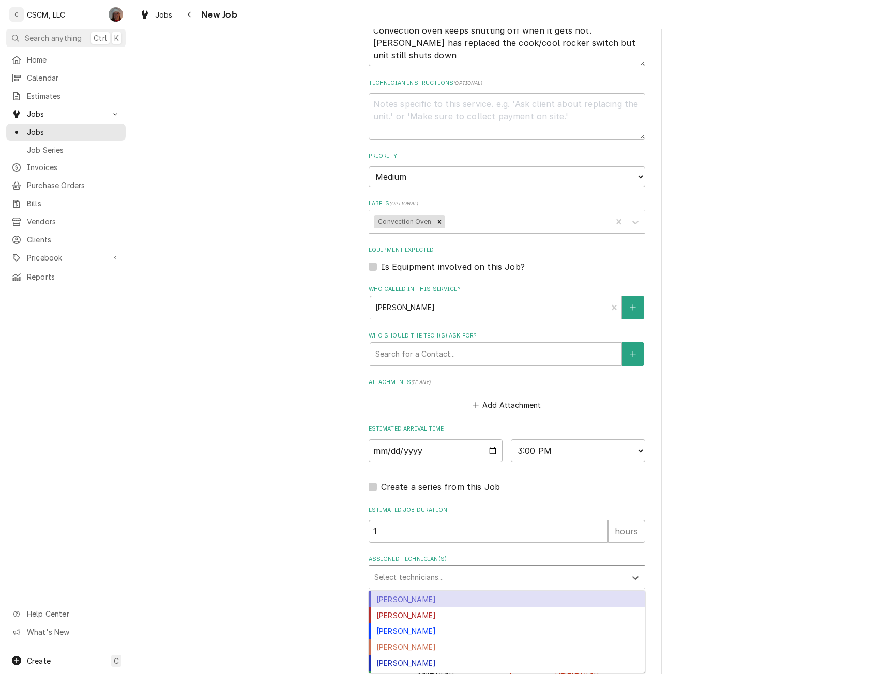
click at [392, 583] on div "Assigned Technician(s)" at bounding box center [497, 577] width 247 height 19
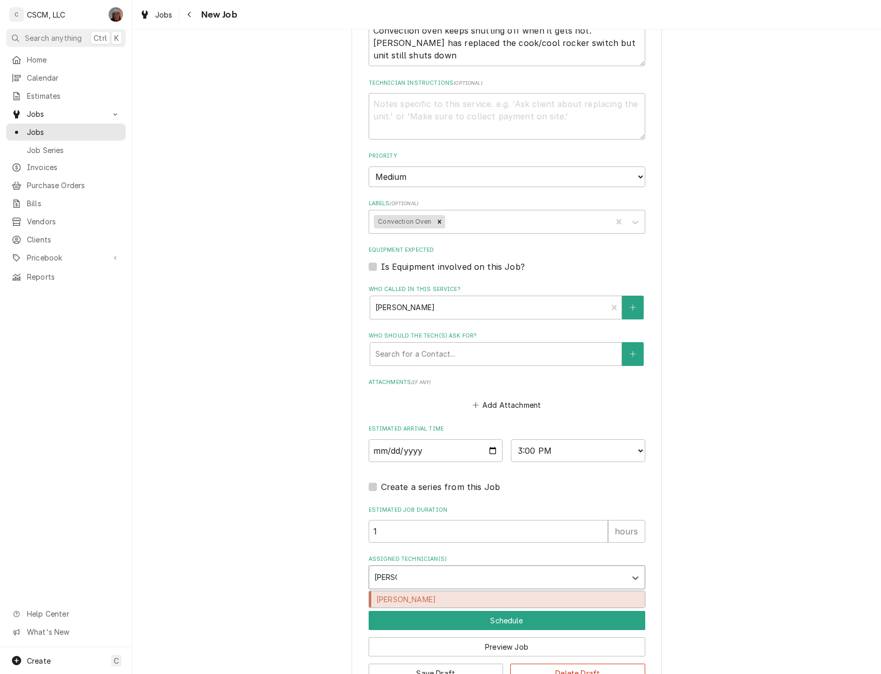
click at [395, 600] on div "Jonnie Pakovich" at bounding box center [507, 599] width 276 height 16
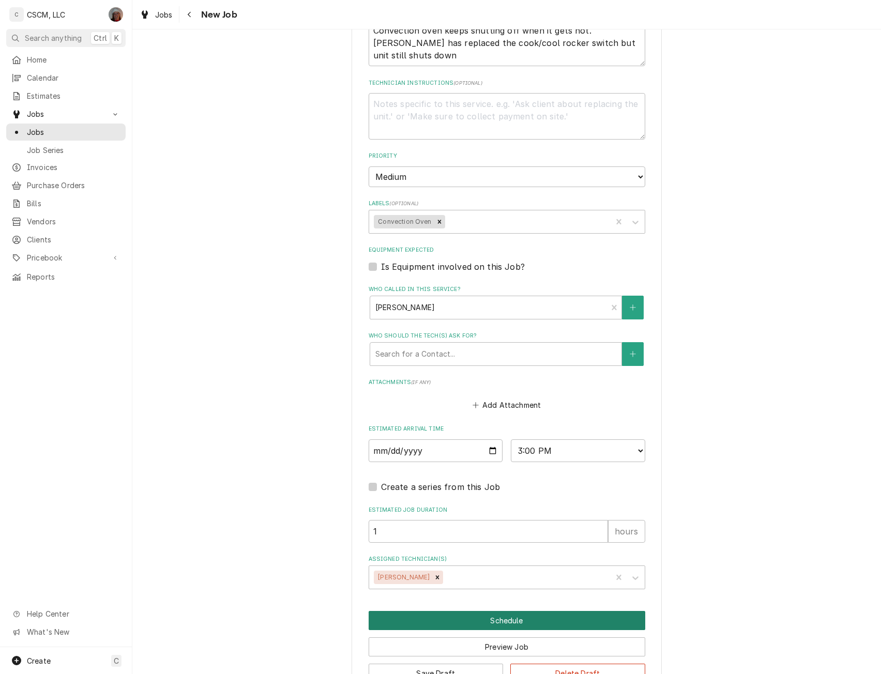
click at [502, 623] on button "Schedule" at bounding box center [507, 620] width 277 height 19
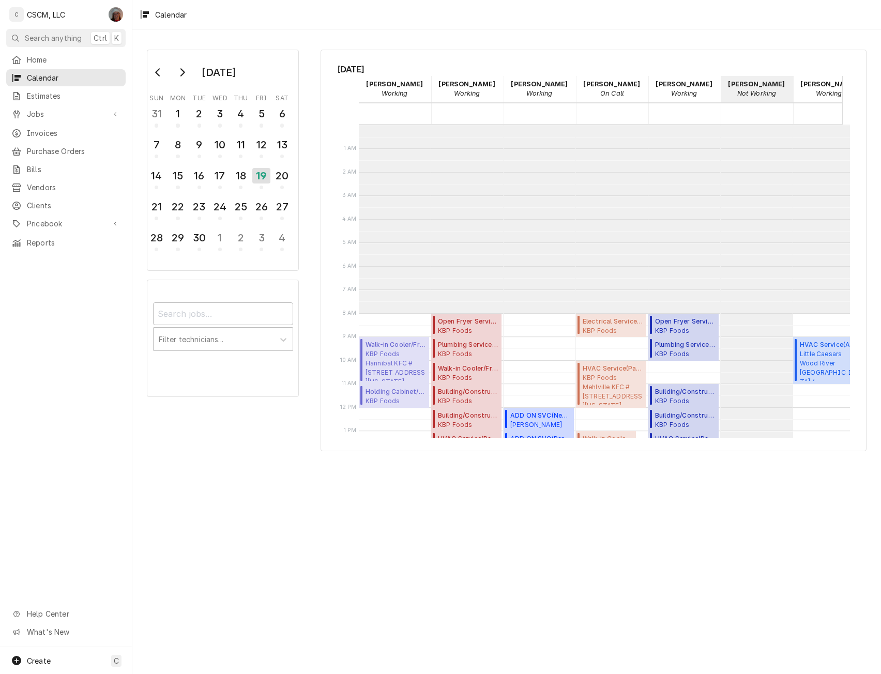
scroll to position [189, 0]
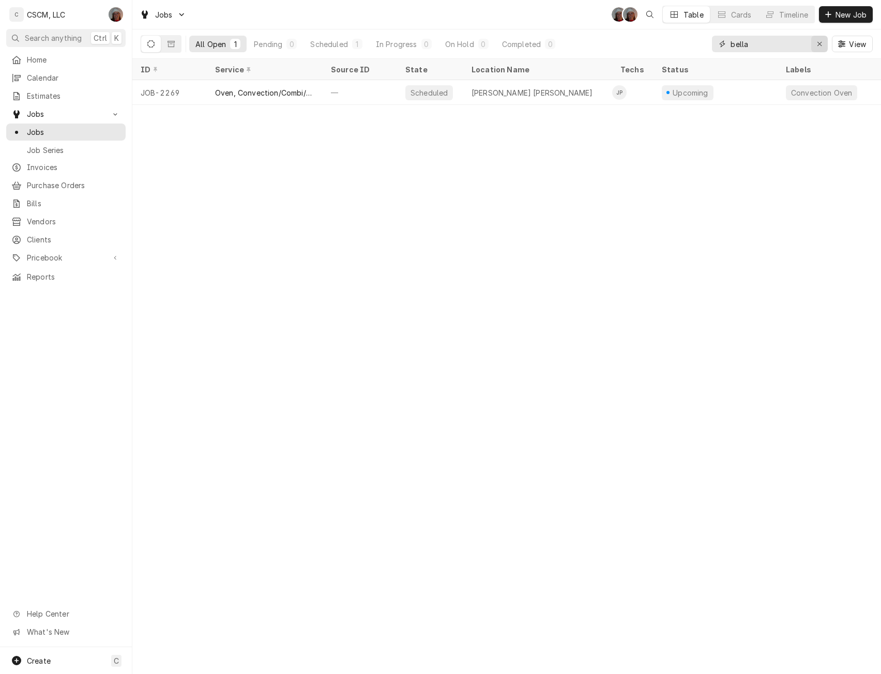
click at [820, 41] on icon "Erase input" at bounding box center [820, 43] width 6 height 7
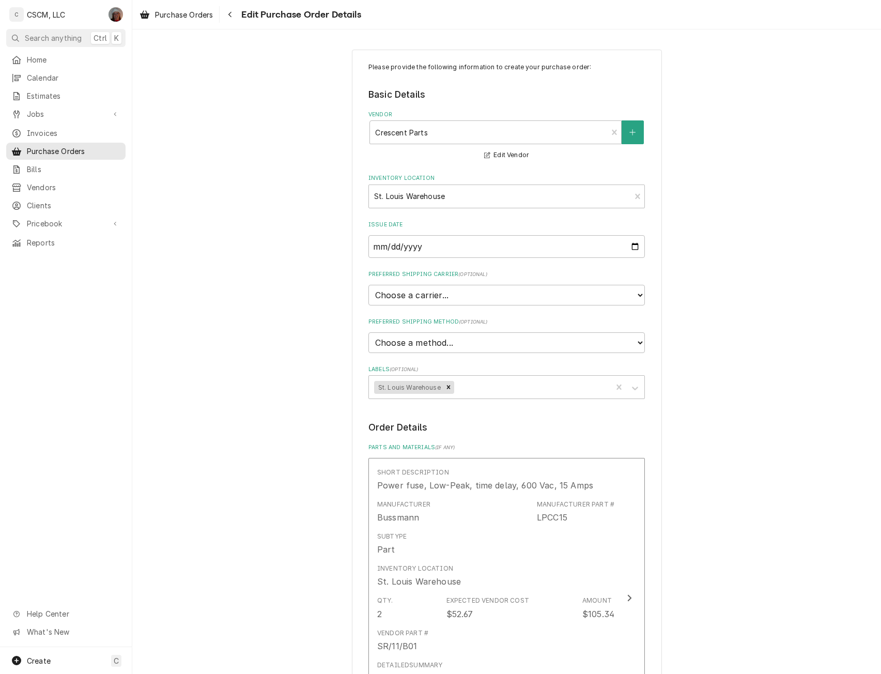
scroll to position [487, 0]
